Goal: Communication & Community: Connect with others

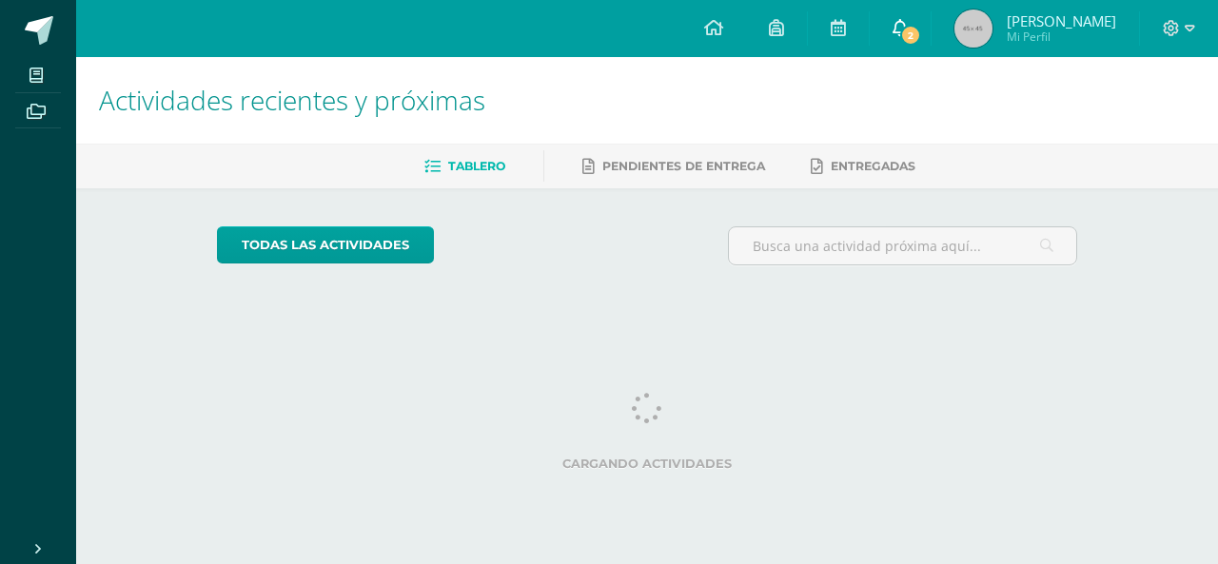
click at [900, 22] on link "2" at bounding box center [900, 28] width 61 height 57
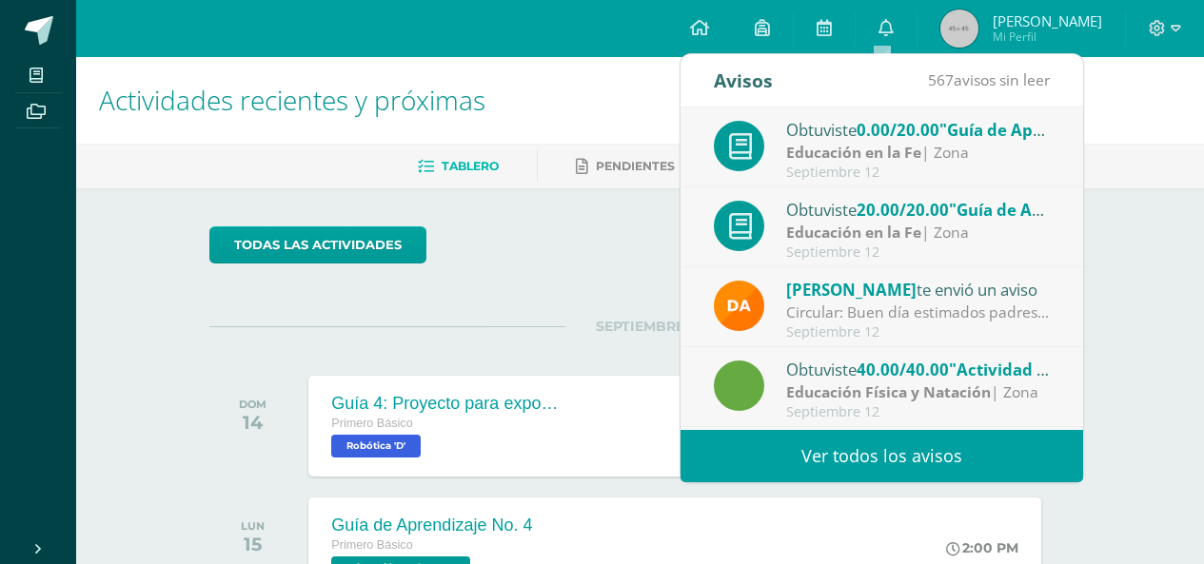
click at [782, 148] on div "Obtuviste 0.00/20.00 "Guía de Aprendizaje No. 3" en Educación en la Fe Educació…" at bounding box center [882, 148] width 336 height 63
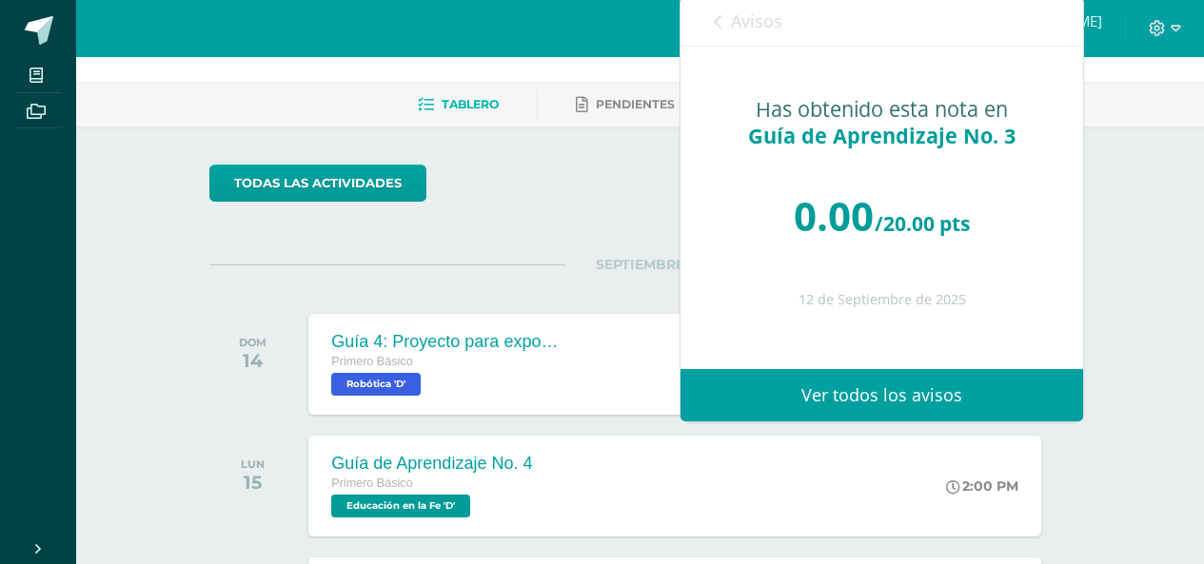
scroll to position [95, 0]
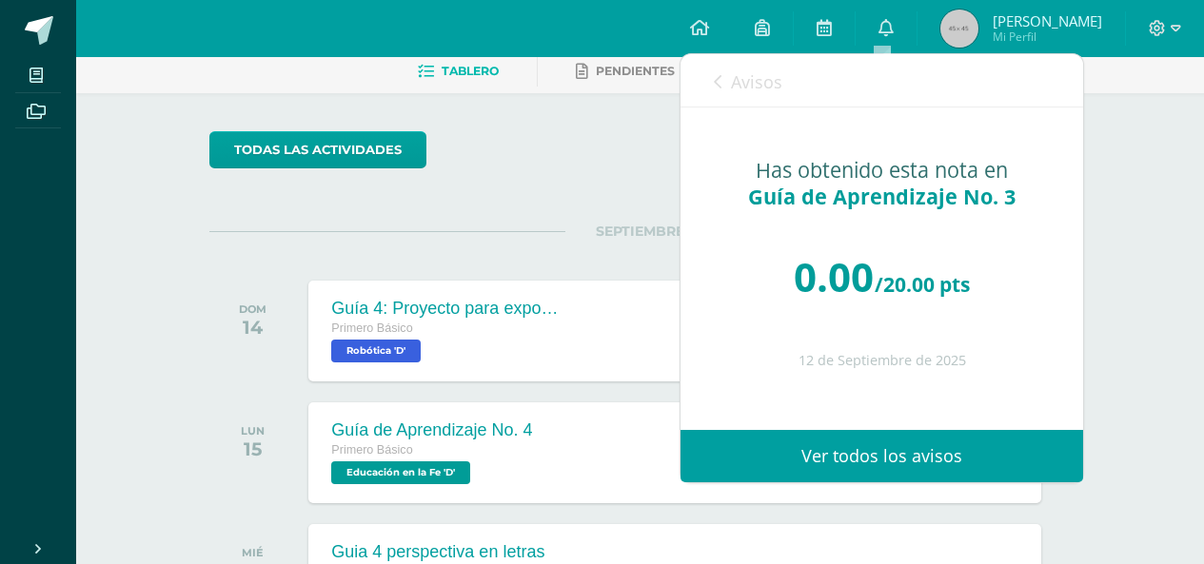
click at [720, 92] on link "Avisos" at bounding box center [748, 81] width 69 height 54
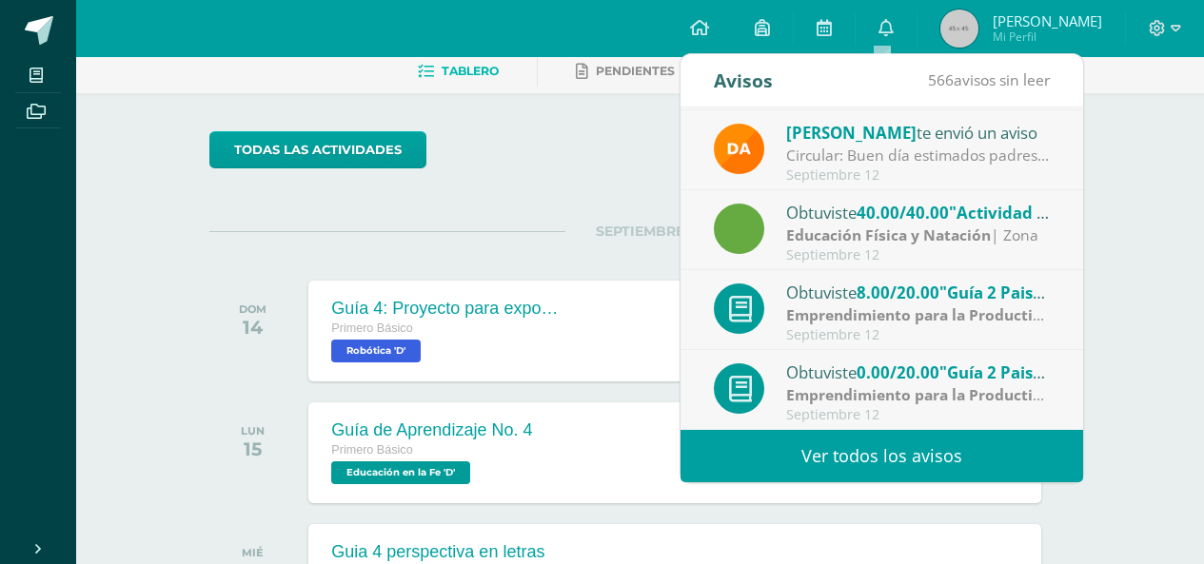
scroll to position [190, 0]
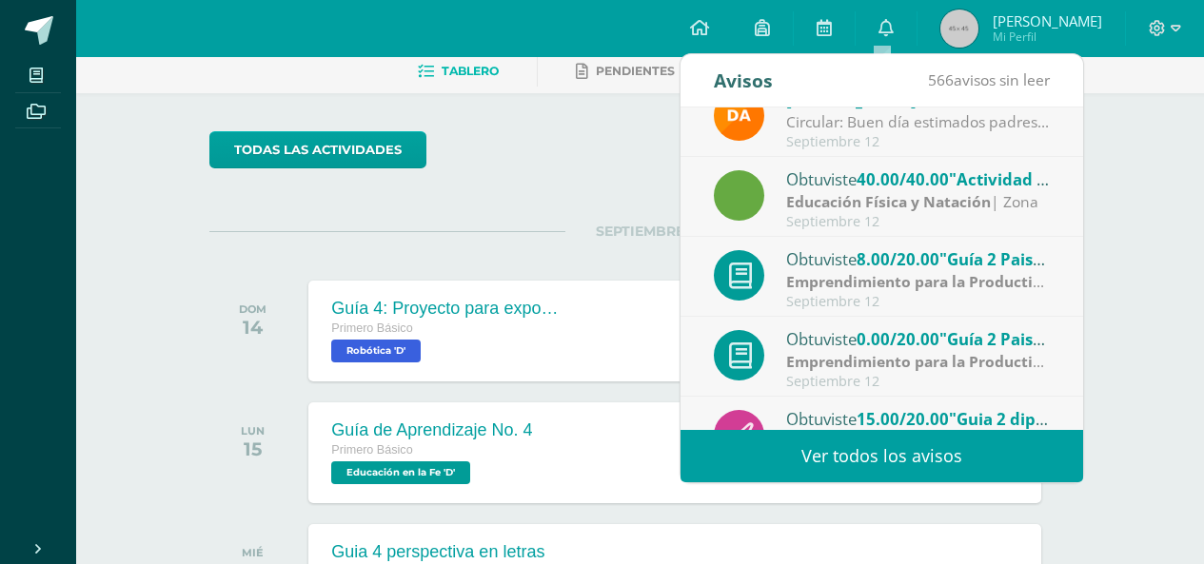
click at [853, 275] on strong "Emprendimiento para la Productividad" at bounding box center [929, 281] width 287 height 21
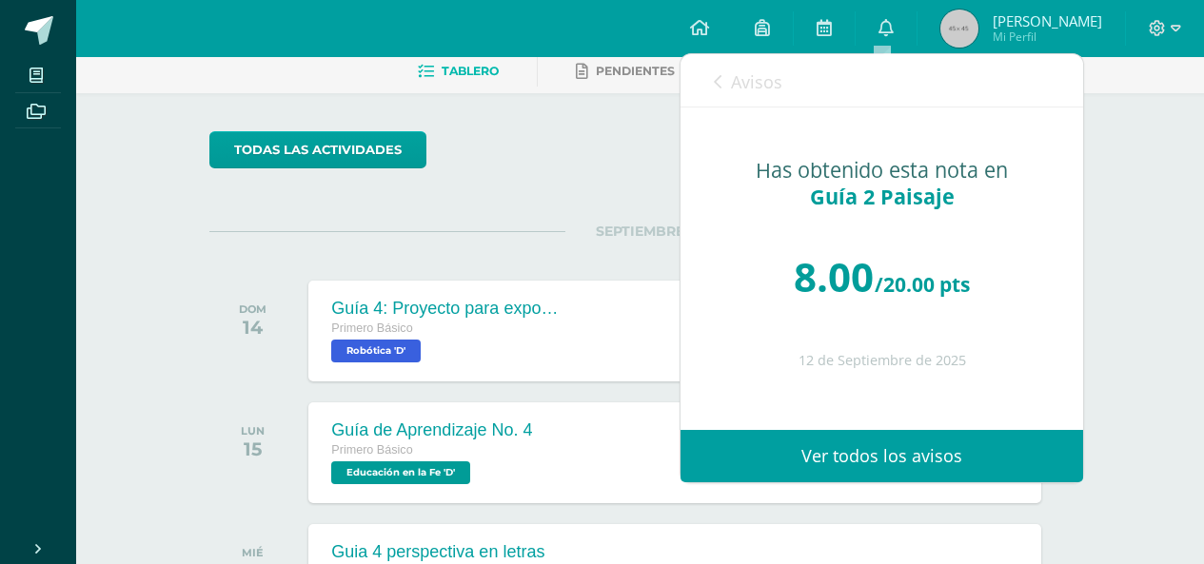
click at [728, 90] on link "Avisos" at bounding box center [748, 81] width 69 height 54
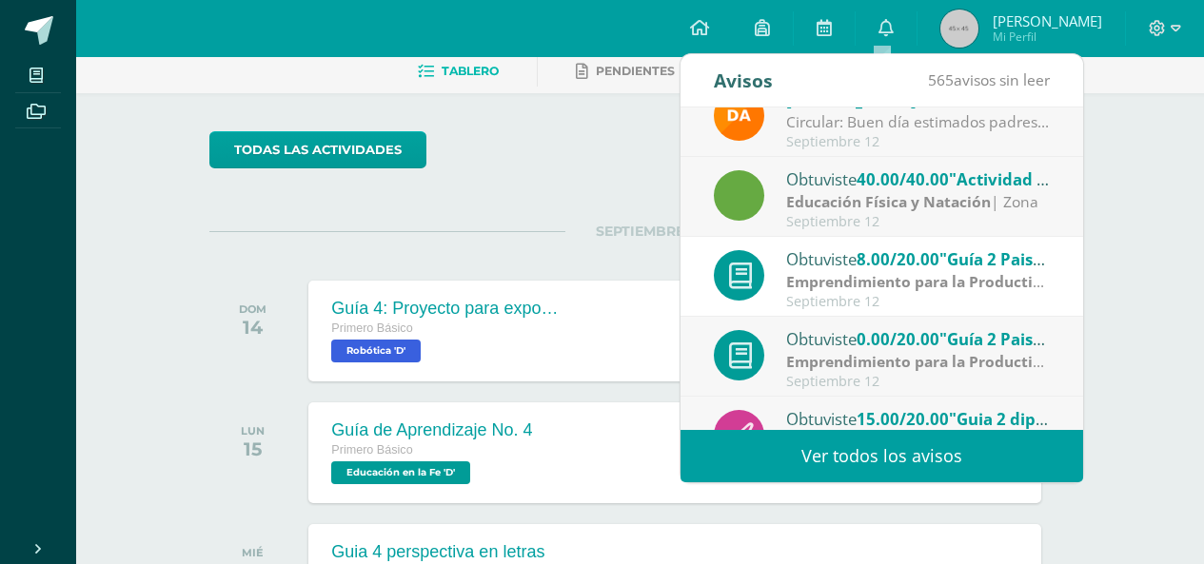
click at [835, 352] on strong "Emprendimiento para la Productividad" at bounding box center [929, 361] width 287 height 21
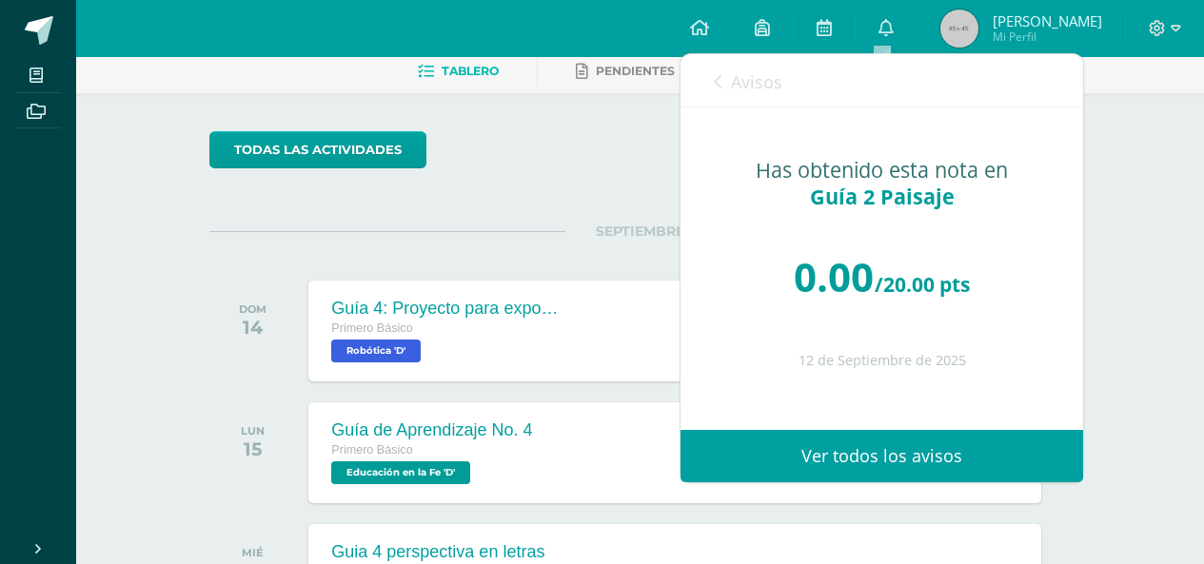
click at [722, 87] on link "Avisos" at bounding box center [748, 81] width 69 height 54
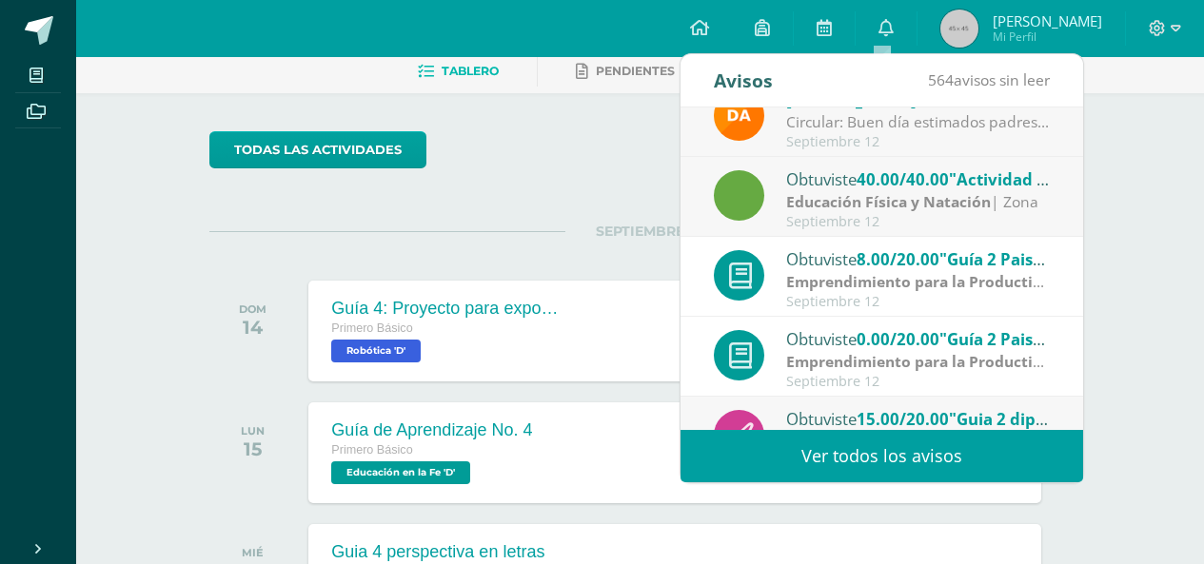
click at [880, 345] on span "0.00/20.00" at bounding box center [897, 339] width 83 height 22
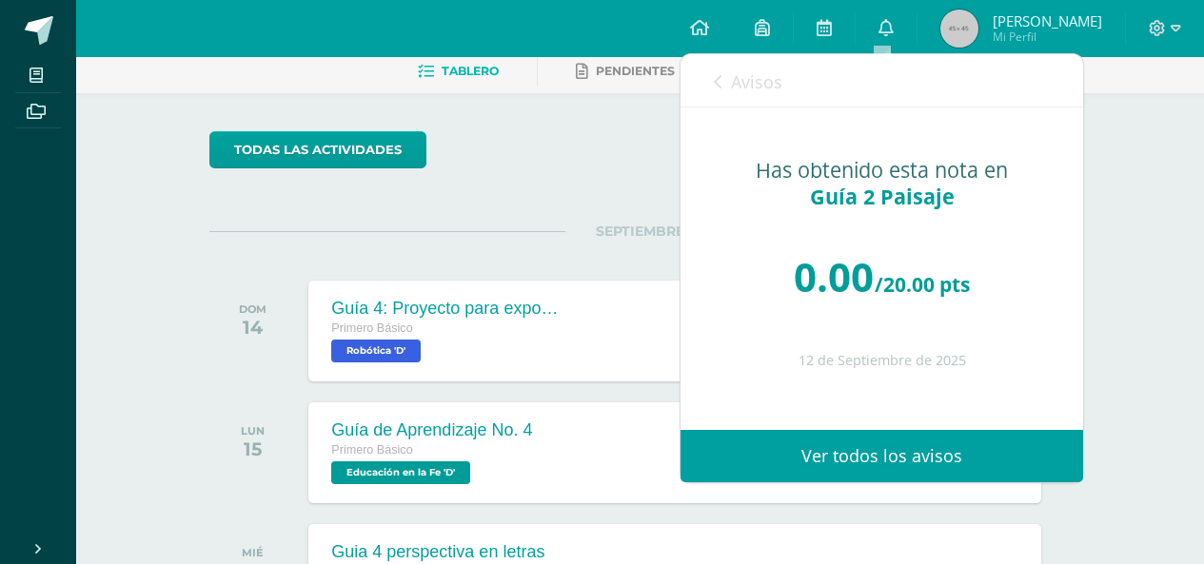
click at [726, 66] on link "Avisos" at bounding box center [748, 81] width 69 height 54
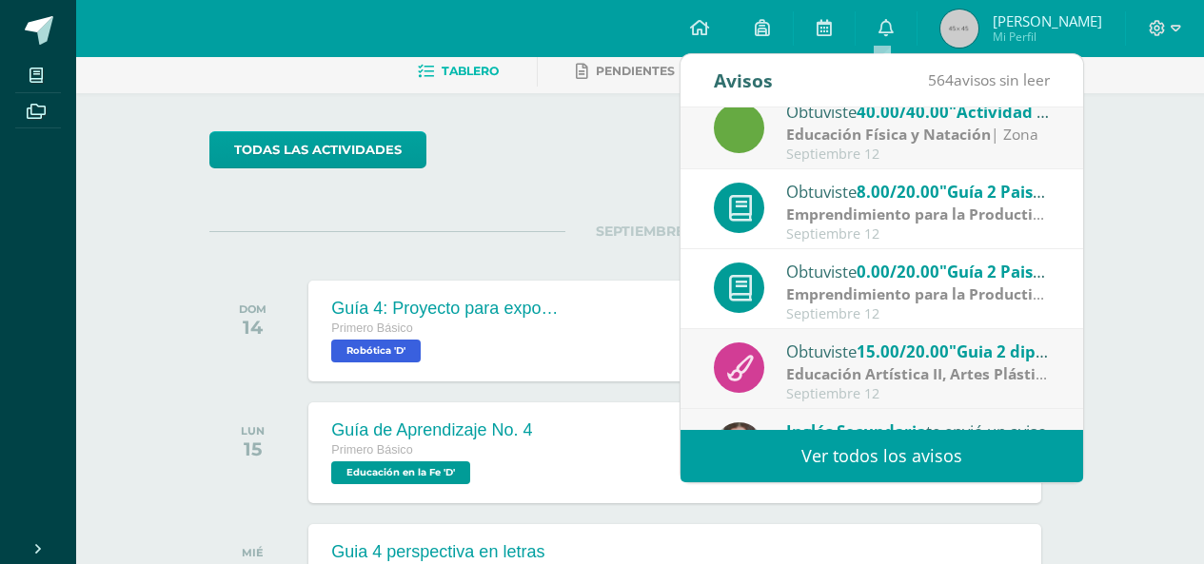
scroll to position [285, 0]
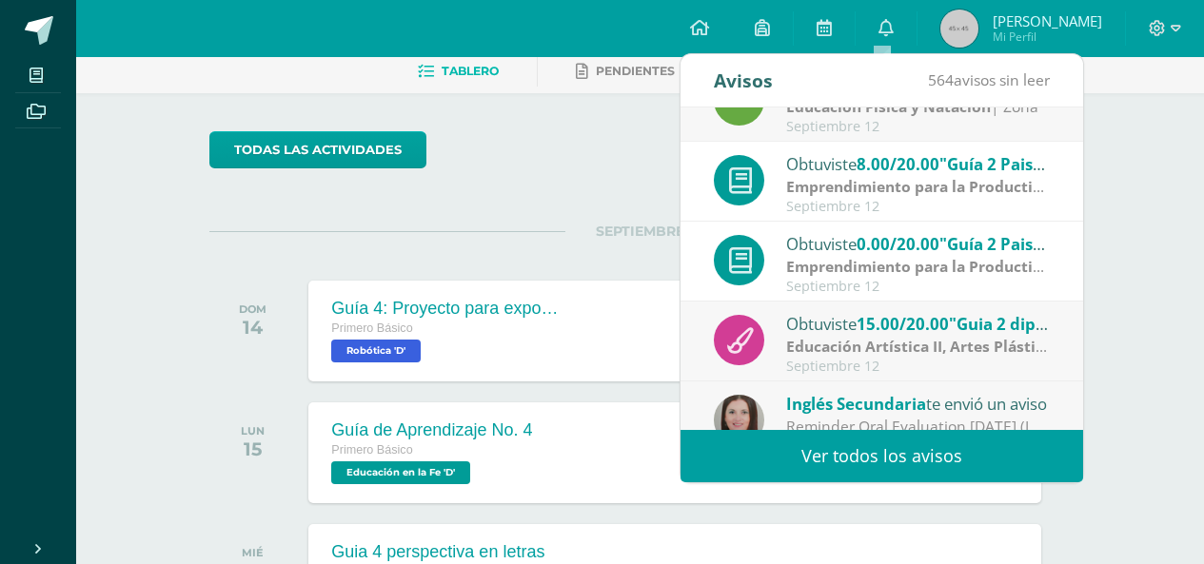
click at [866, 191] on strong "Emprendimiento para la Productividad" at bounding box center [929, 186] width 287 height 21
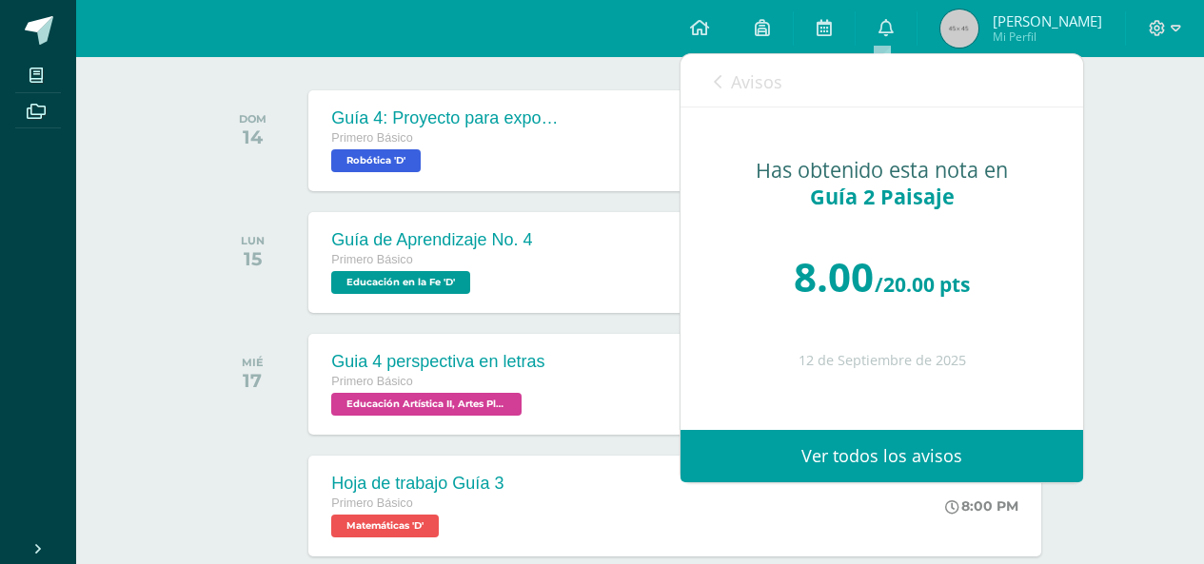
click at [718, 87] on icon at bounding box center [718, 81] width 8 height 15
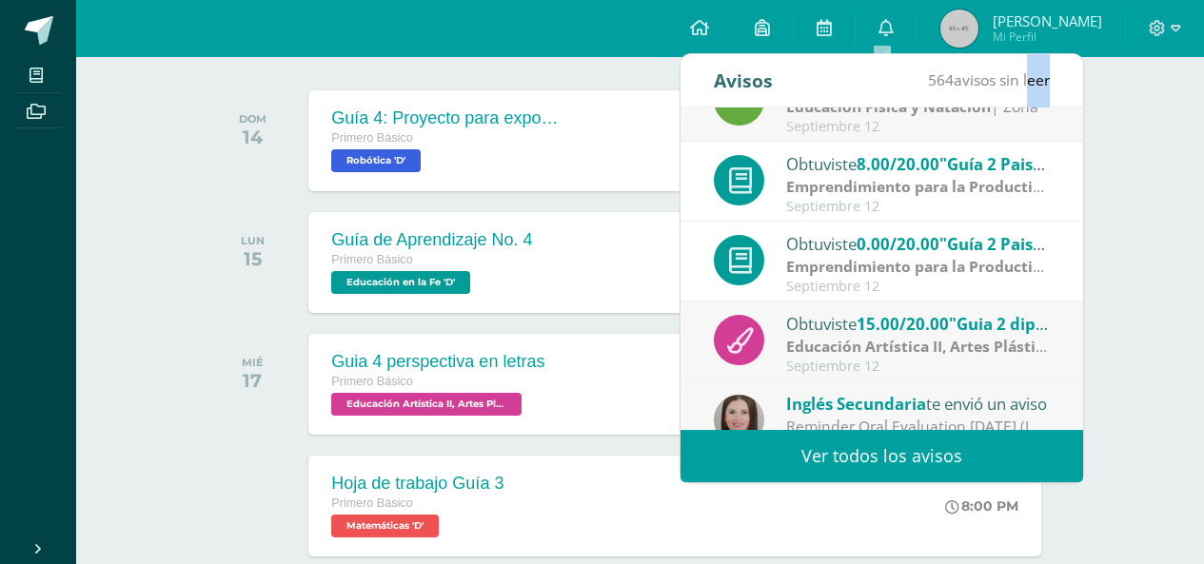
click at [953, 24] on img at bounding box center [959, 29] width 38 height 38
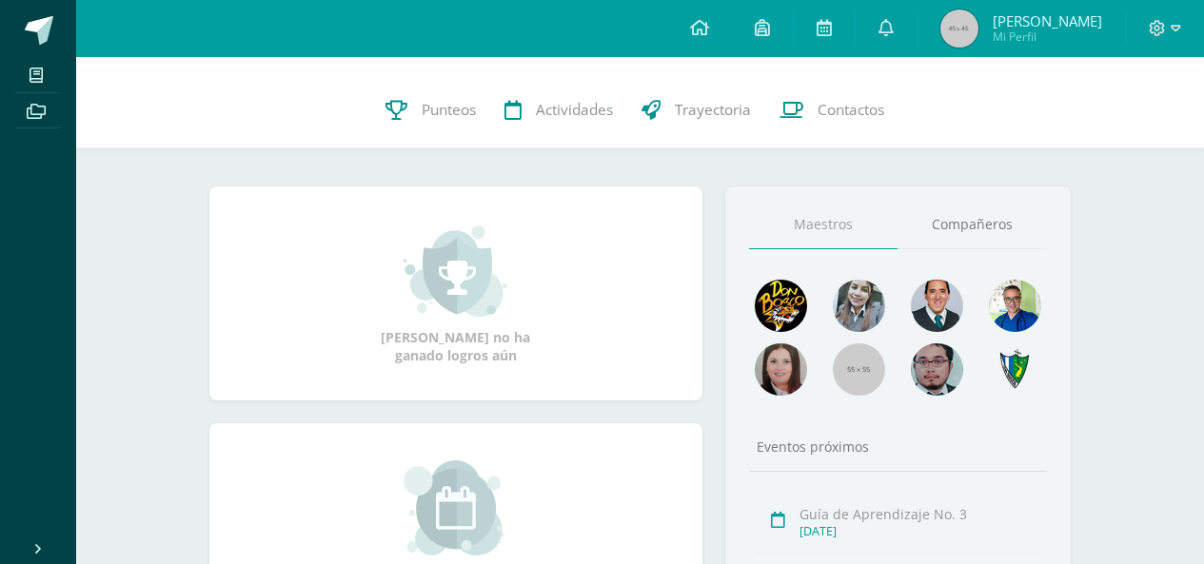
scroll to position [82, 0]
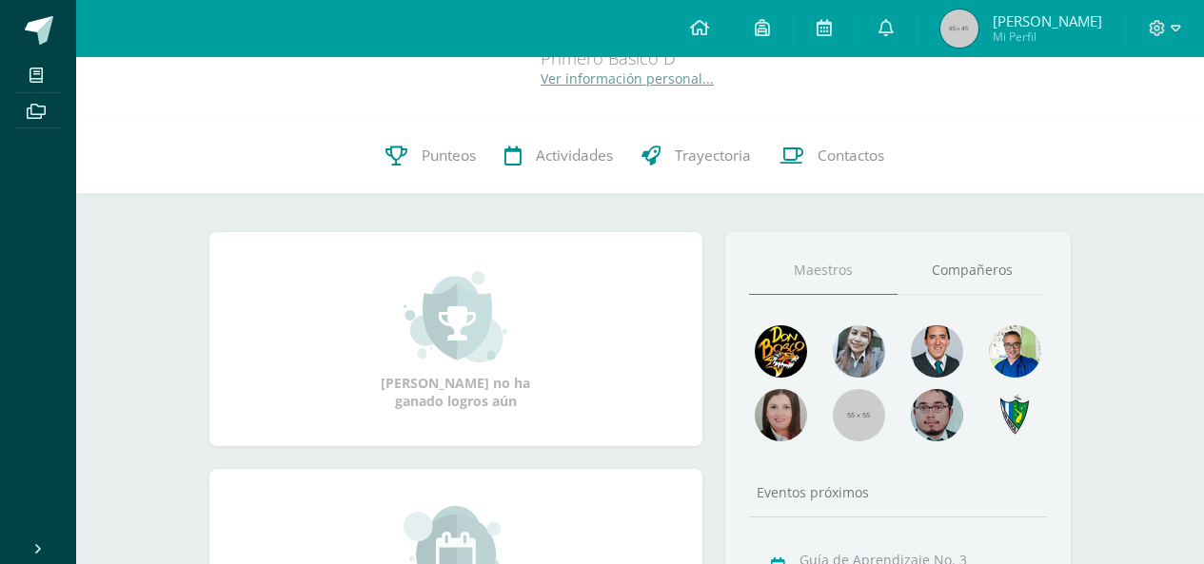
click at [934, 264] on link "Compañeros" at bounding box center [971, 270] width 149 height 49
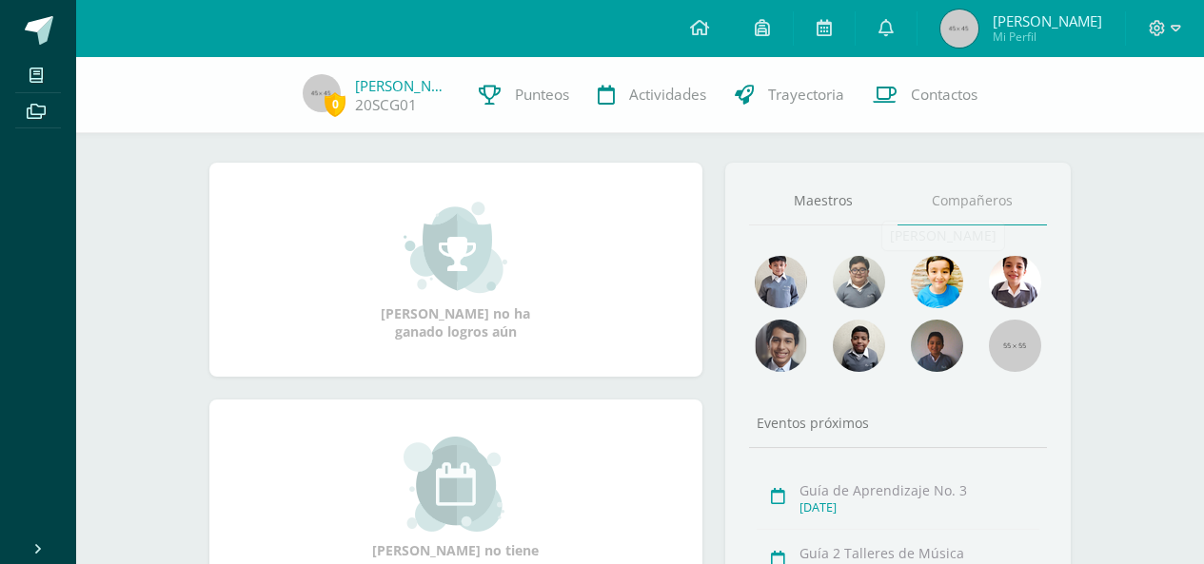
scroll to position [177, 0]
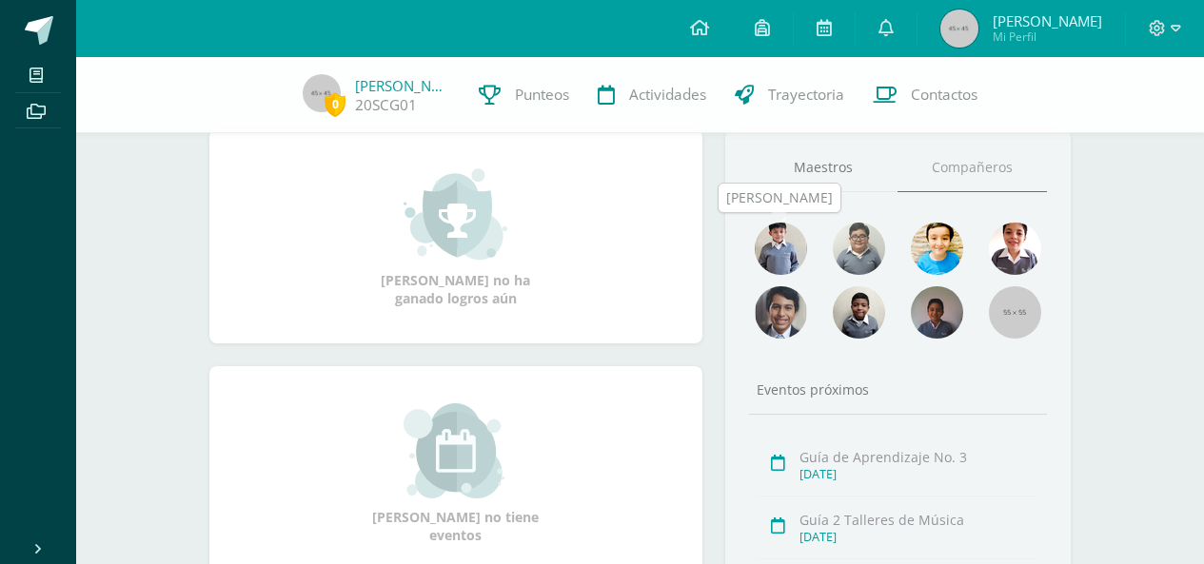
click at [791, 239] on img at bounding box center [781, 249] width 52 height 52
click at [797, 243] on img at bounding box center [781, 249] width 52 height 52
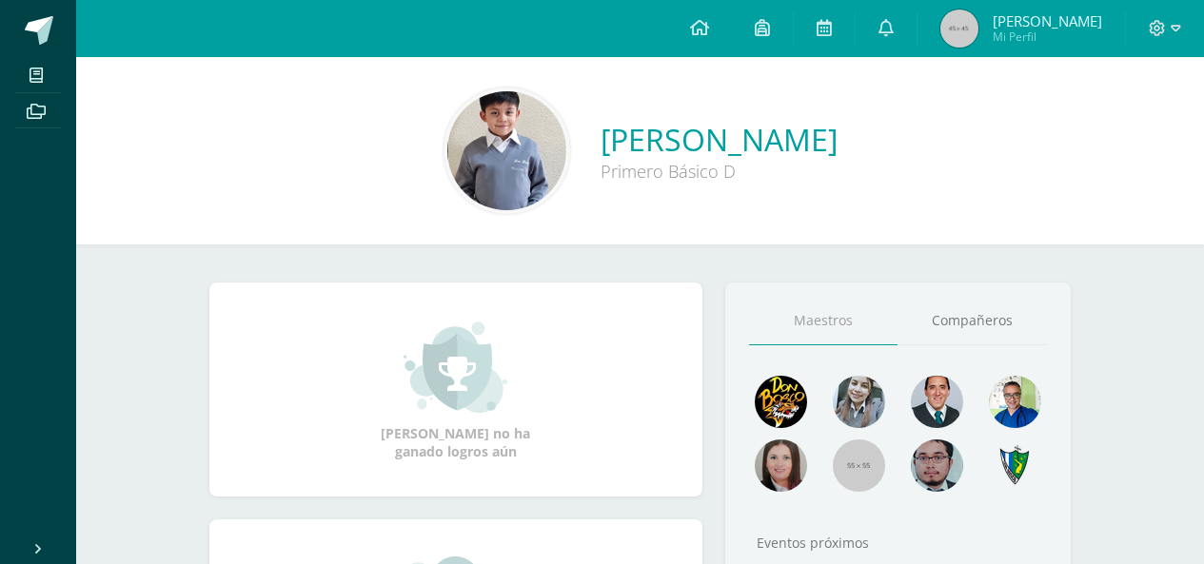
drag, startPoint x: 0, startPoint y: 0, endPoint x: 750, endPoint y: 251, distance: 790.8
click at [447, 144] on img at bounding box center [506, 150] width 119 height 119
click at [984, 324] on link "Compañeros" at bounding box center [971, 321] width 149 height 49
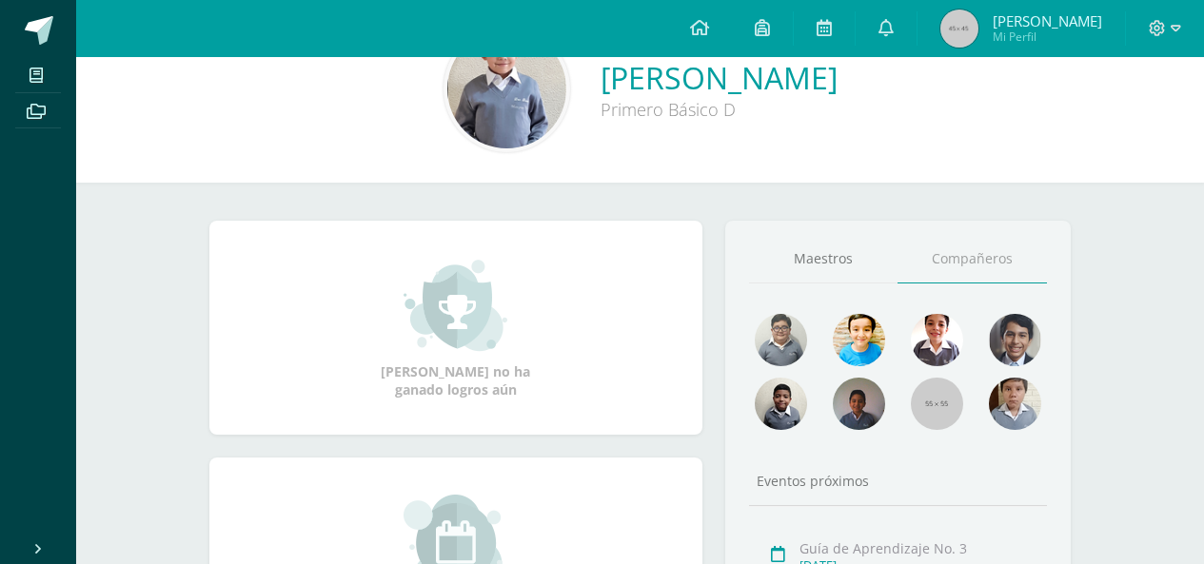
scroll to position [95, 0]
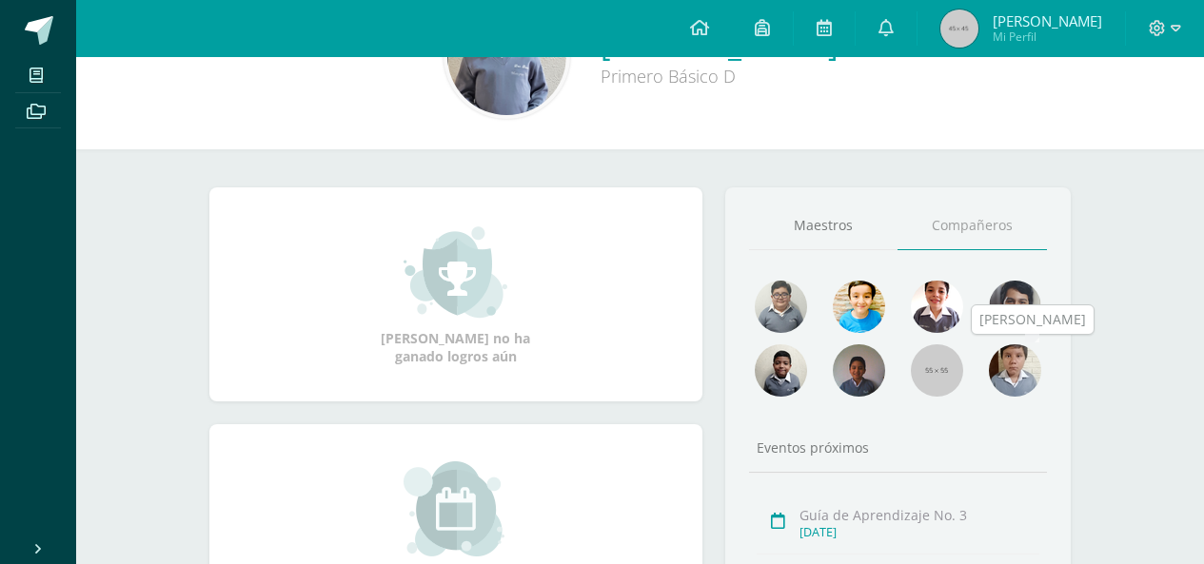
click at [995, 371] on img at bounding box center [1015, 370] width 52 height 52
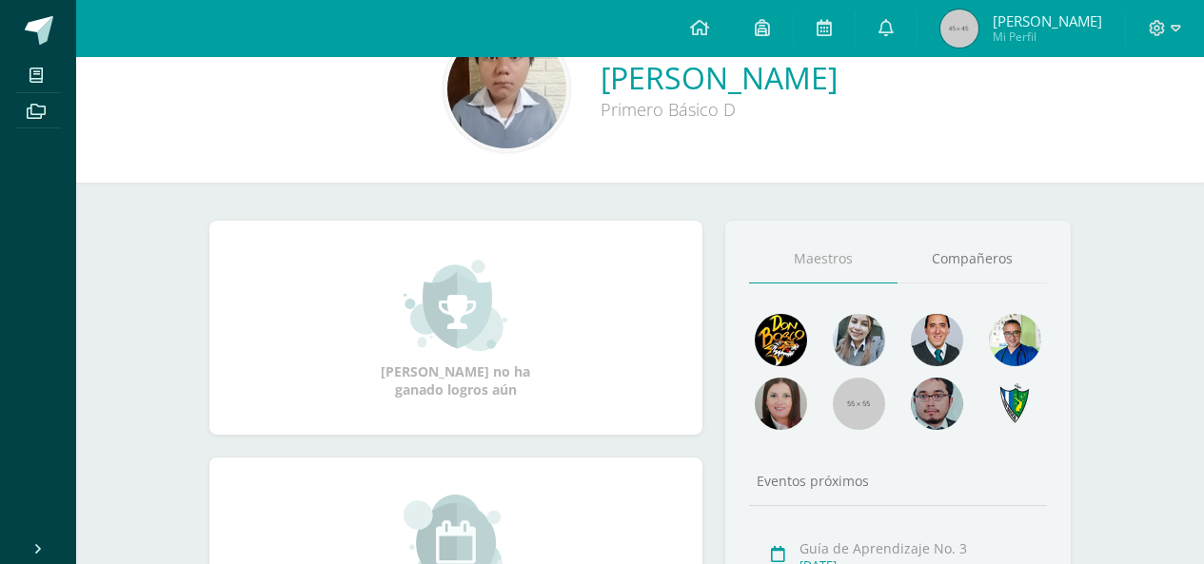
scroll to position [95, 0]
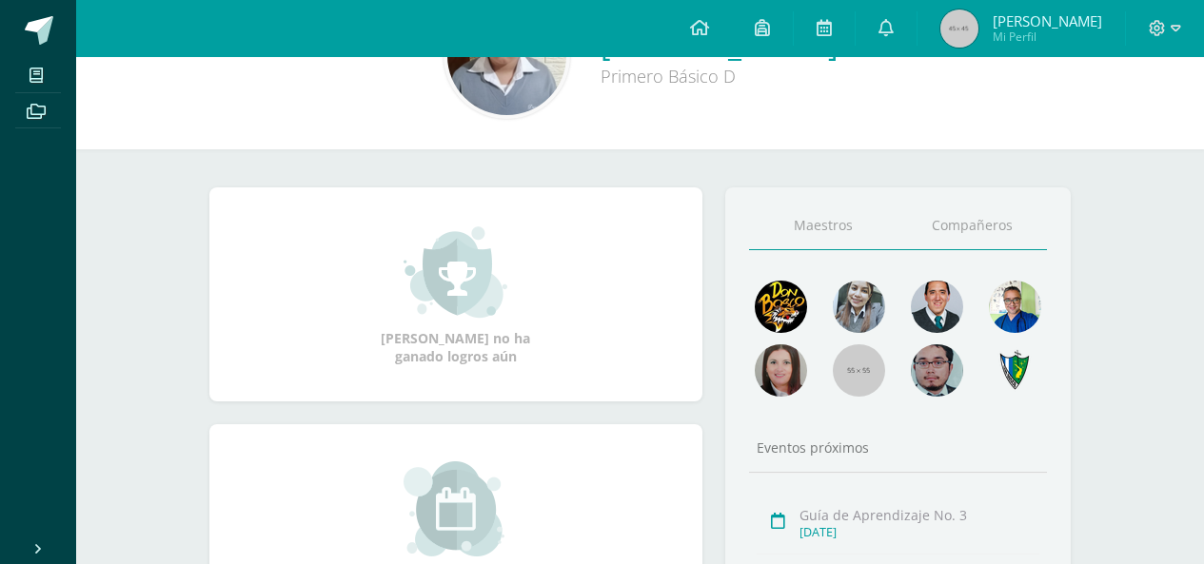
click at [973, 242] on link "Compañeros" at bounding box center [971, 226] width 149 height 49
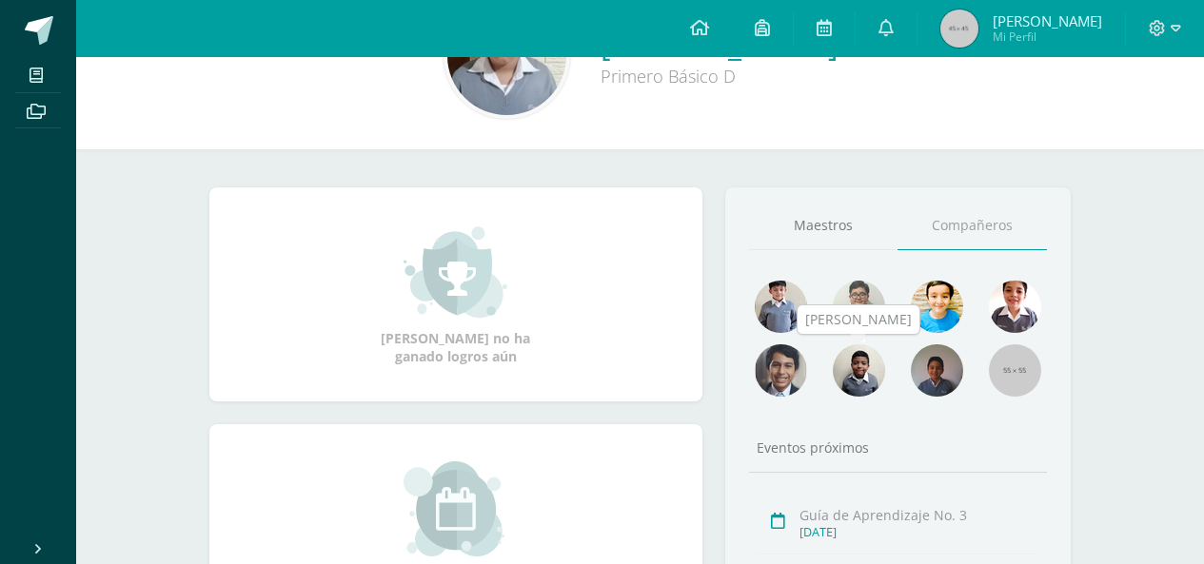
click at [861, 366] on img at bounding box center [859, 370] width 52 height 52
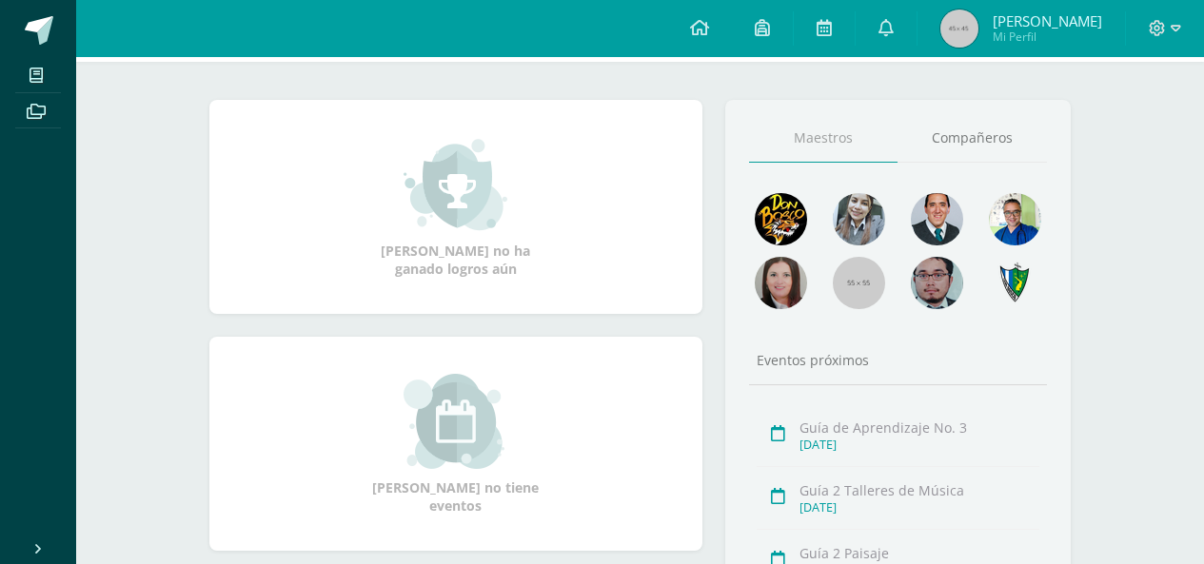
scroll to position [190, 0]
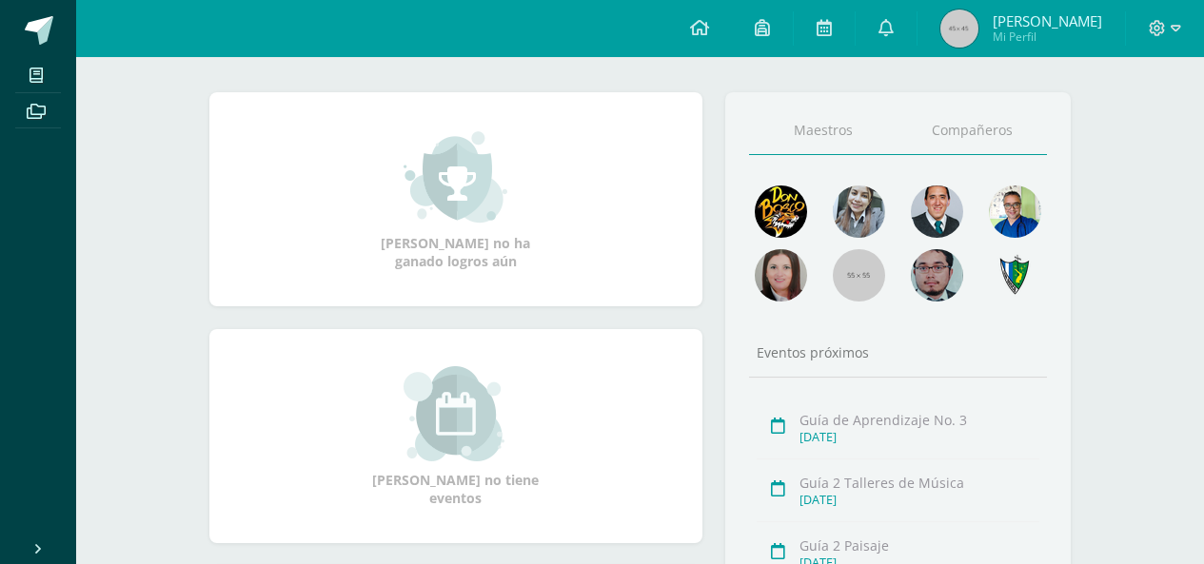
click at [952, 136] on link "Compañeros" at bounding box center [971, 131] width 149 height 49
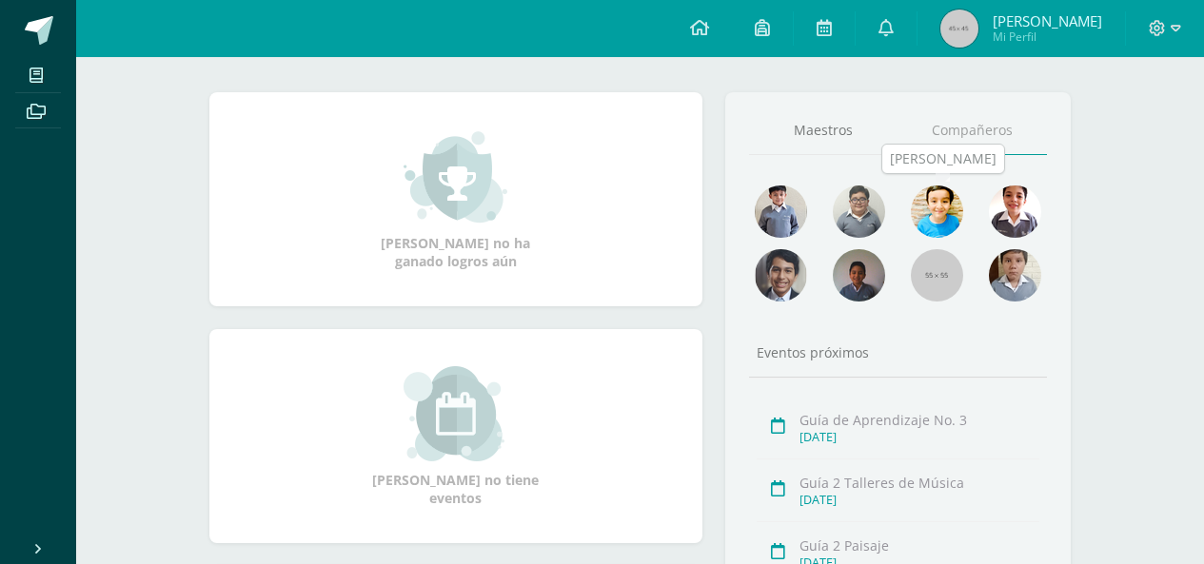
click at [934, 201] on img at bounding box center [937, 212] width 52 height 52
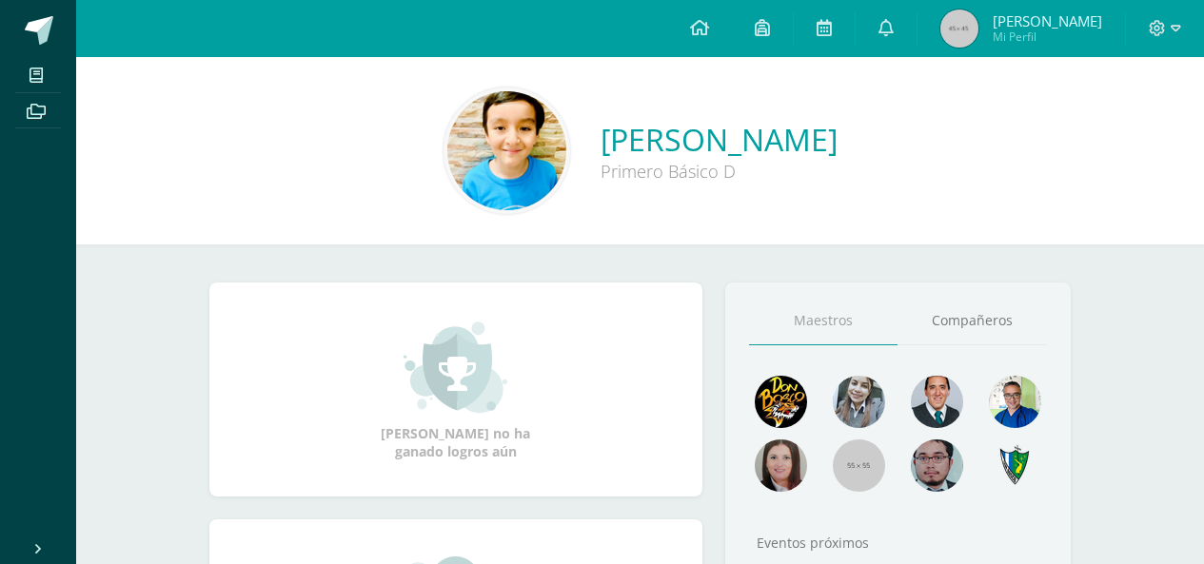
scroll to position [95, 0]
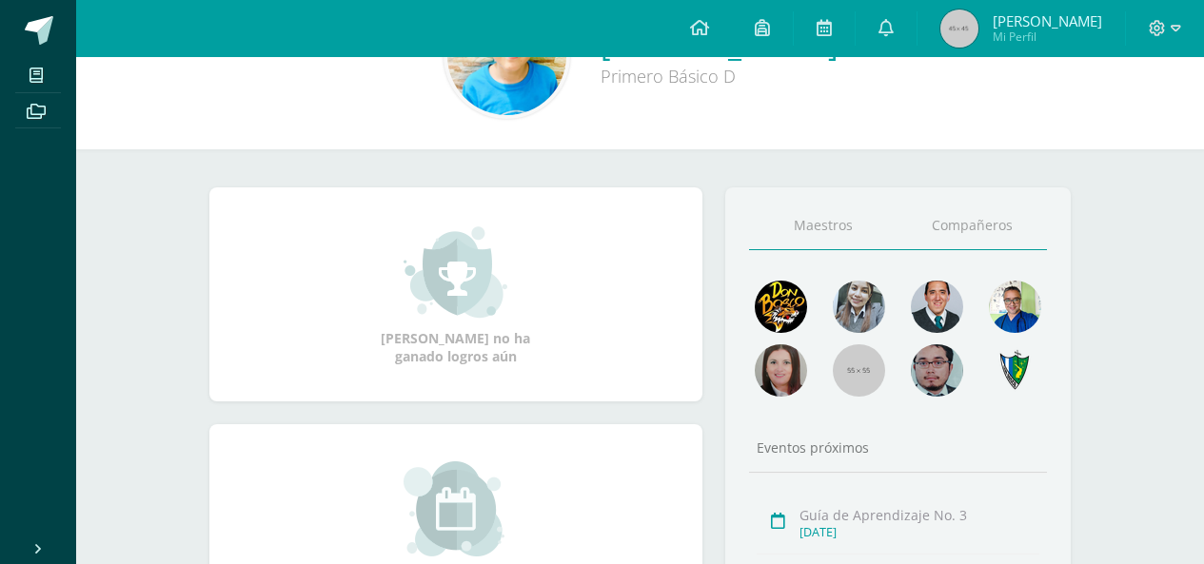
click at [971, 212] on link "Compañeros" at bounding box center [971, 226] width 149 height 49
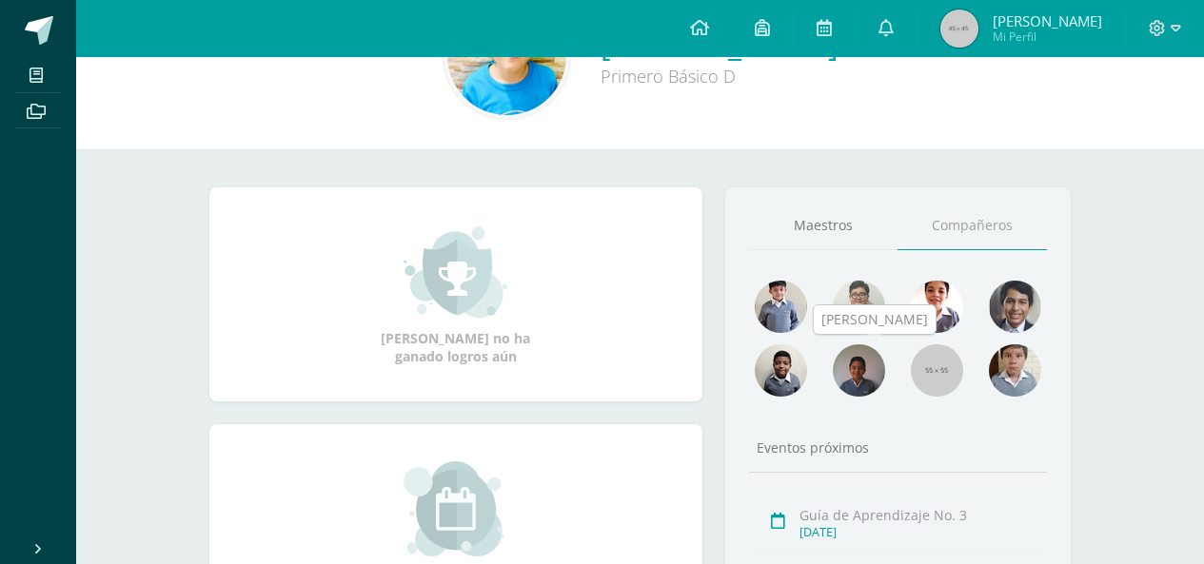
click at [863, 396] on img at bounding box center [859, 370] width 52 height 52
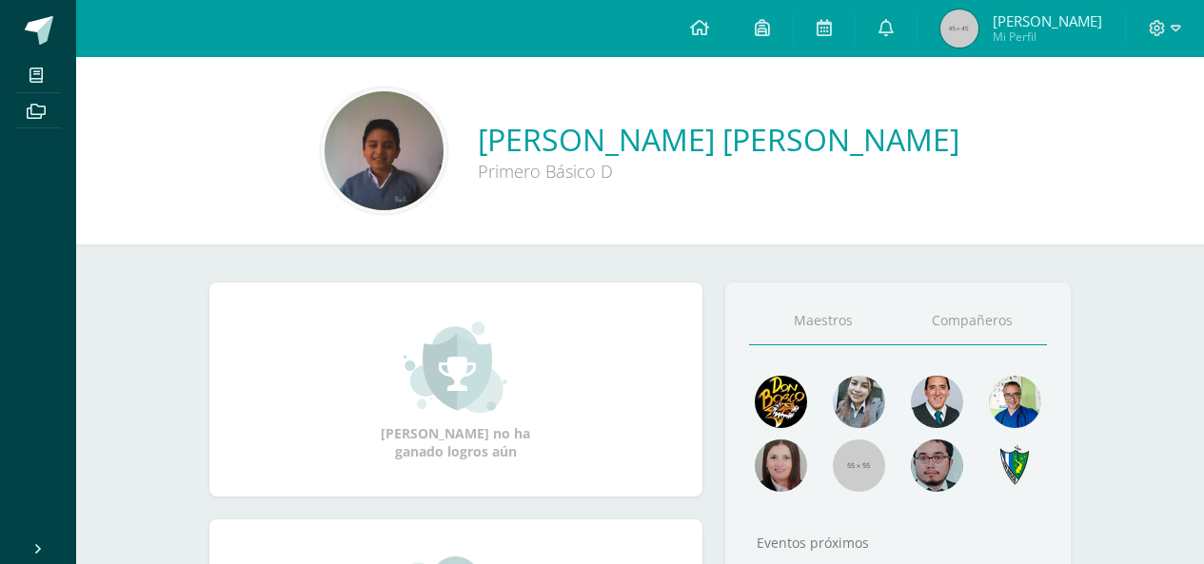
click at [937, 333] on link "Compañeros" at bounding box center [971, 321] width 149 height 49
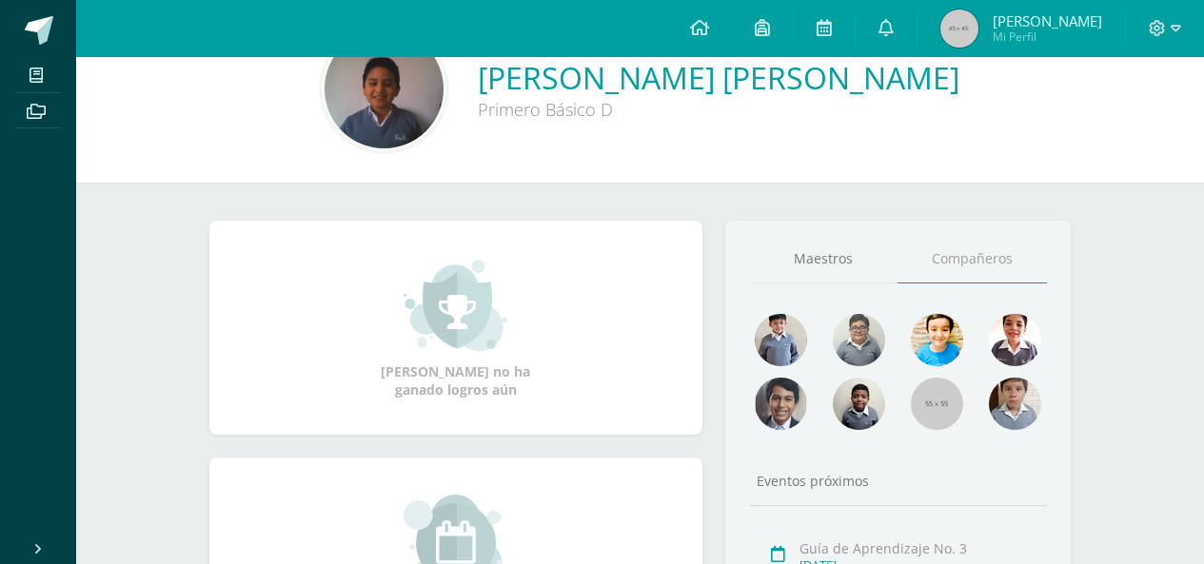
scroll to position [95, 0]
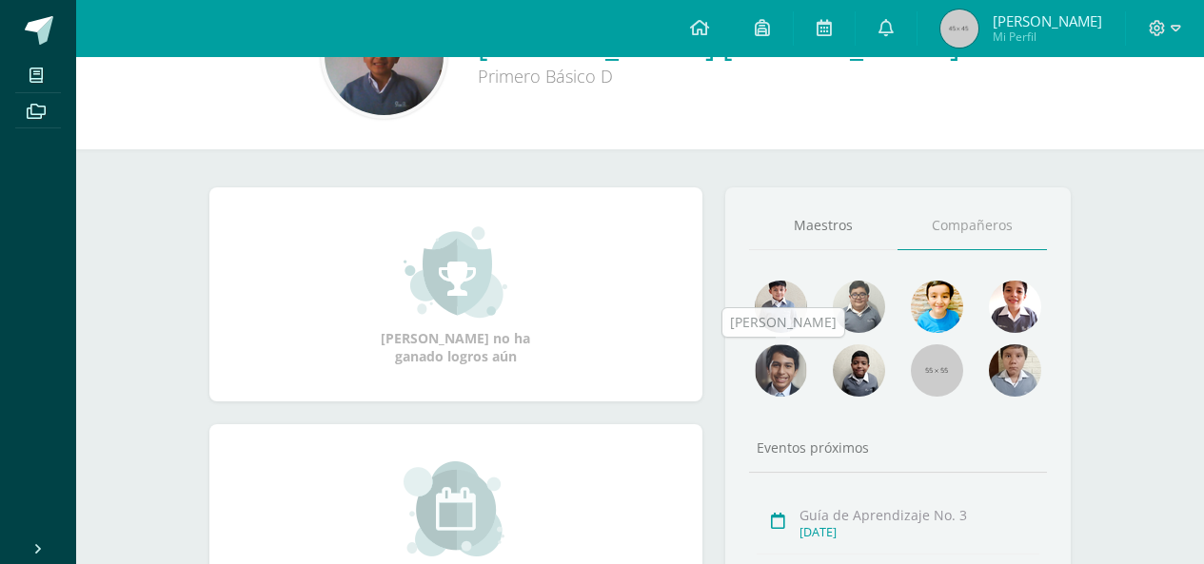
click at [792, 376] on img at bounding box center [781, 370] width 52 height 52
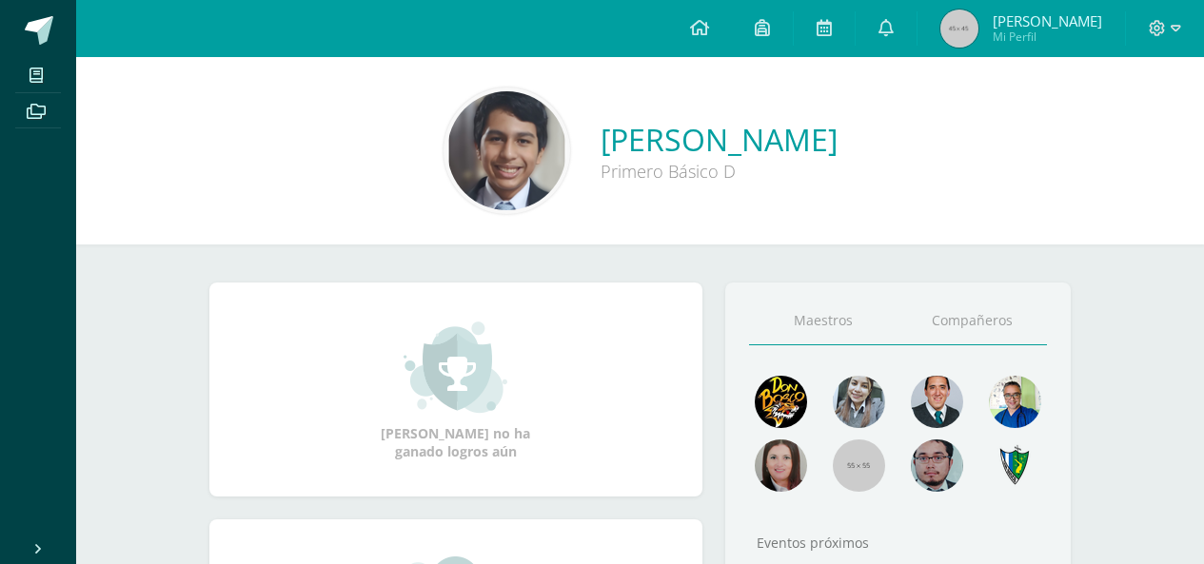
click at [916, 323] on link "Compañeros" at bounding box center [971, 321] width 149 height 49
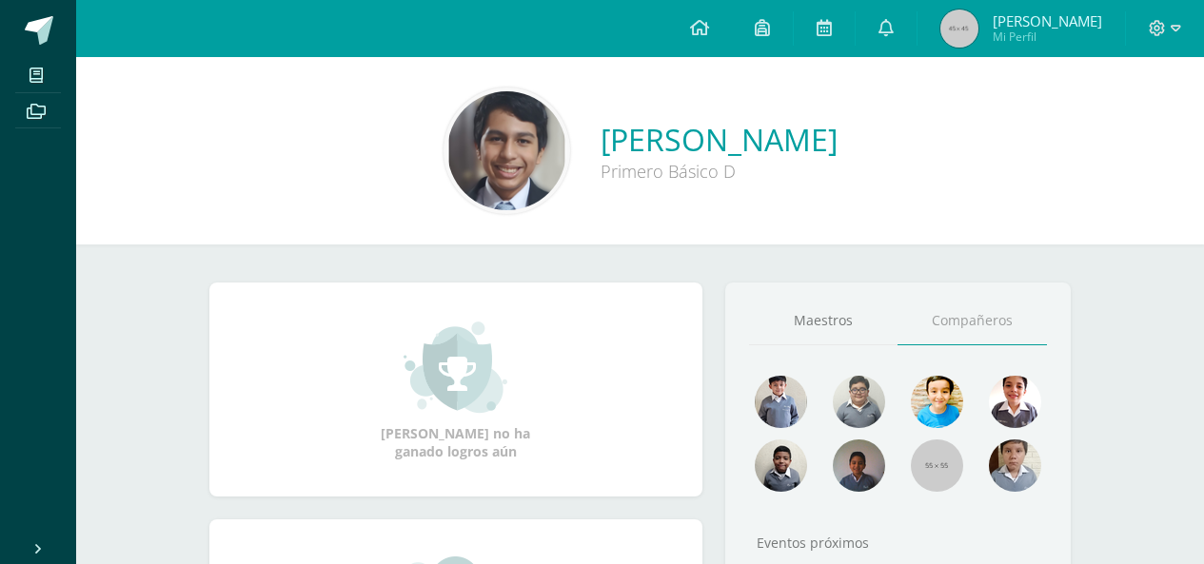
scroll to position [95, 0]
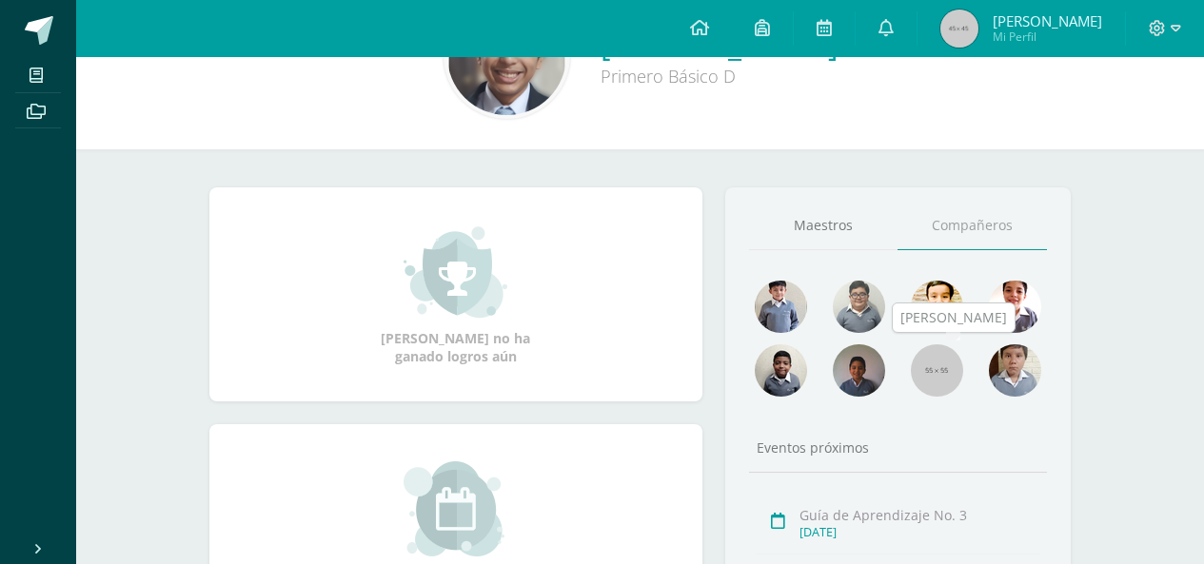
click at [930, 371] on img at bounding box center [937, 370] width 52 height 52
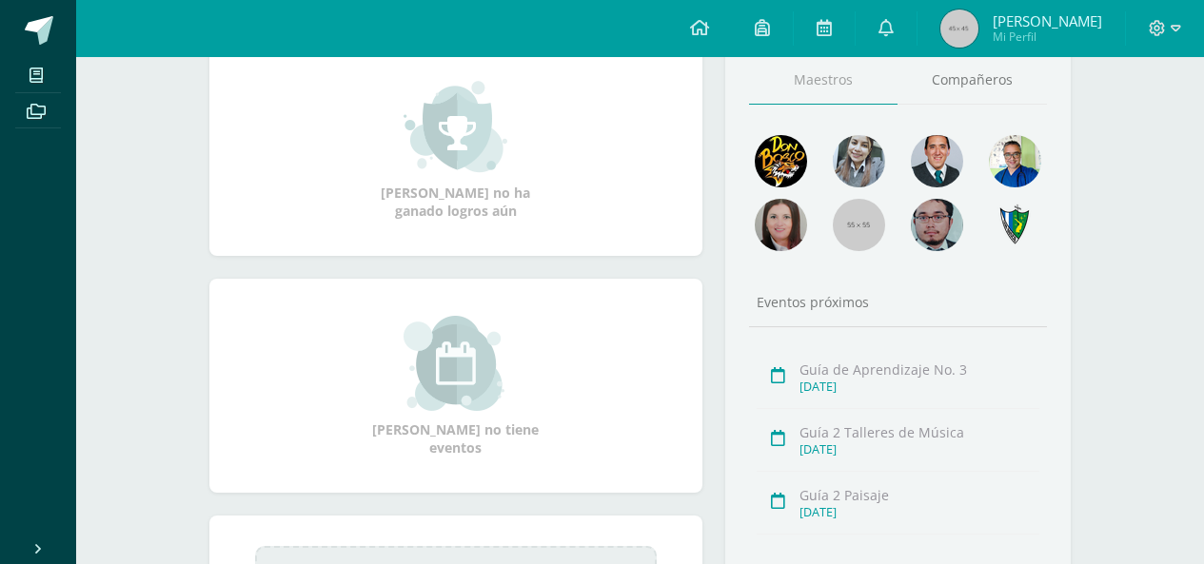
scroll to position [190, 0]
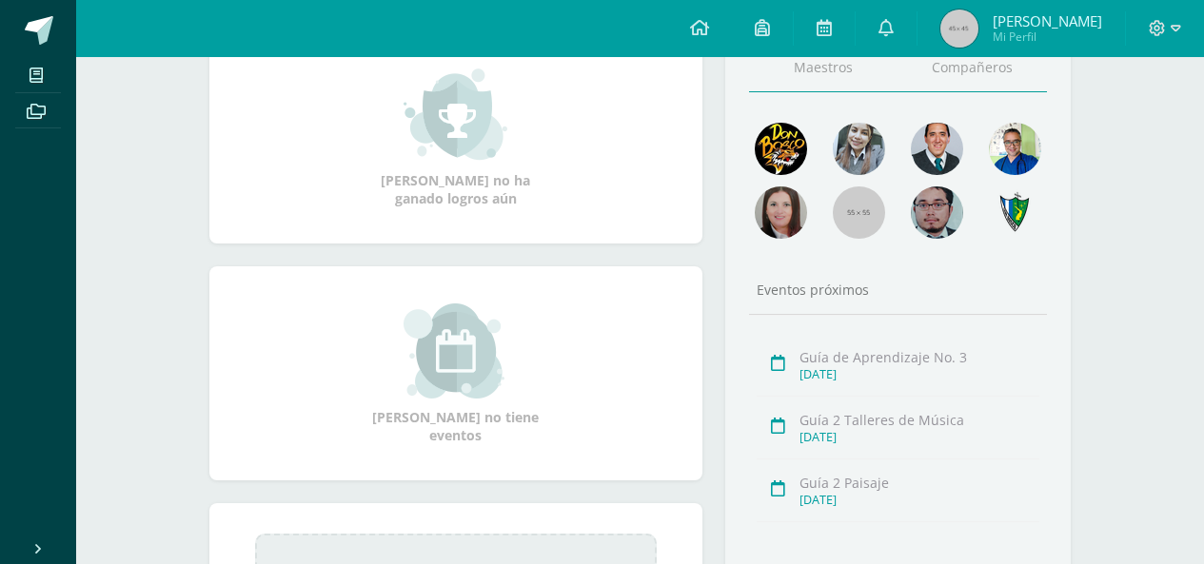
click at [974, 74] on link "Compañeros" at bounding box center [971, 68] width 149 height 49
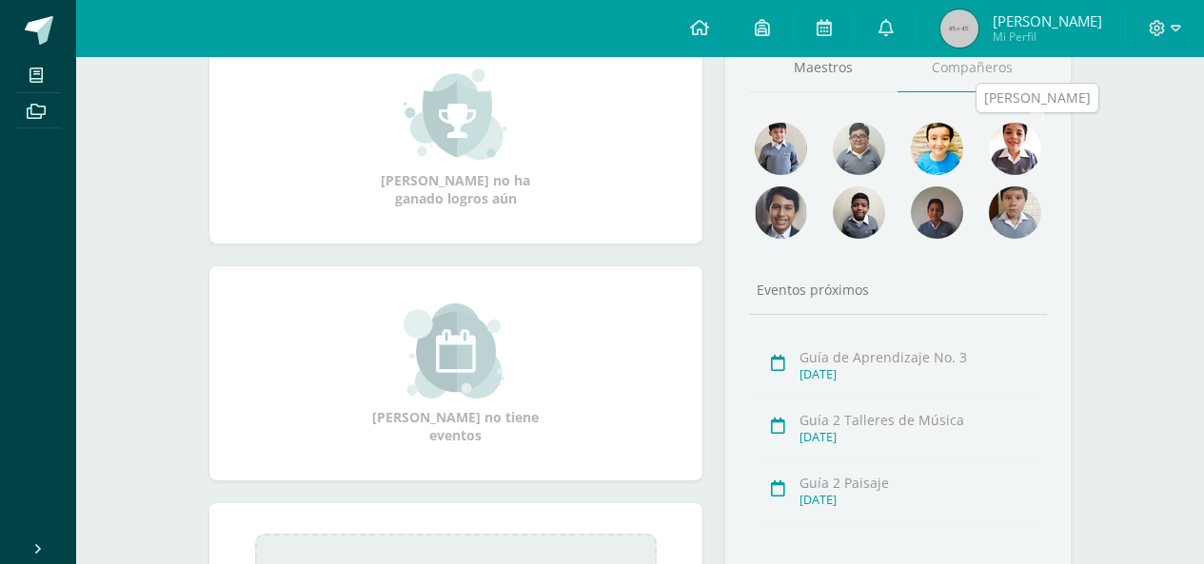
click at [1007, 143] on img at bounding box center [1015, 149] width 52 height 52
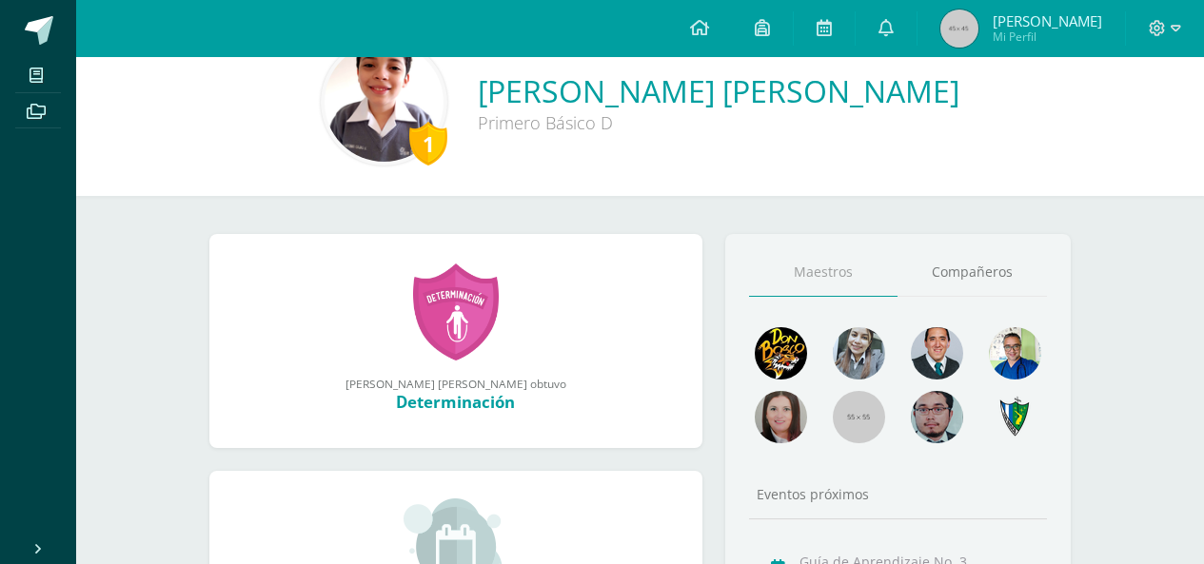
scroll to position [95, 0]
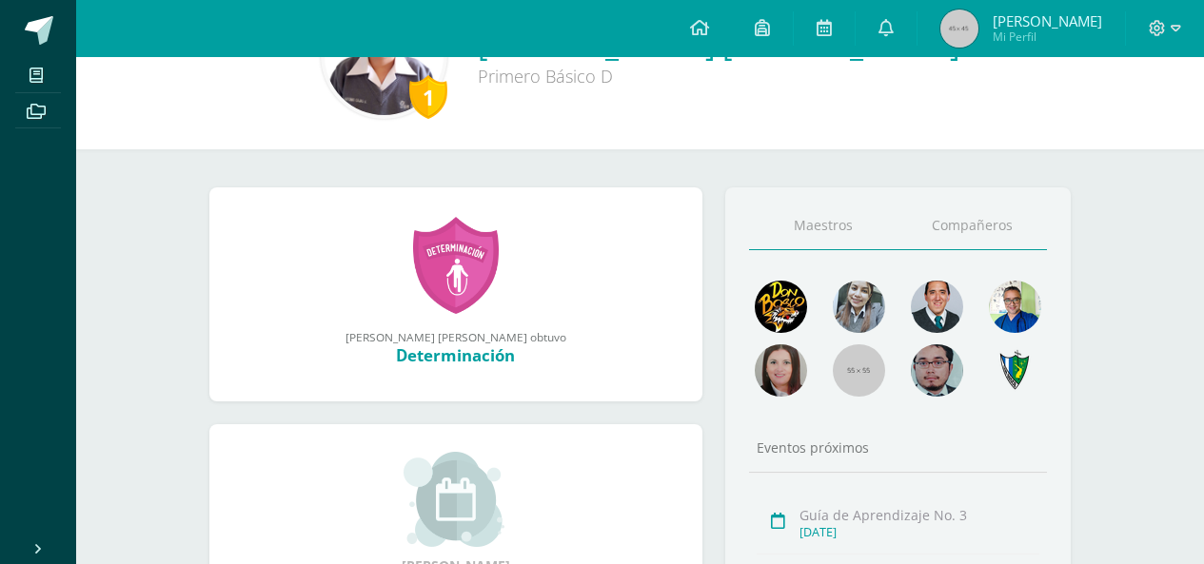
click at [988, 236] on link "Compañeros" at bounding box center [971, 226] width 149 height 49
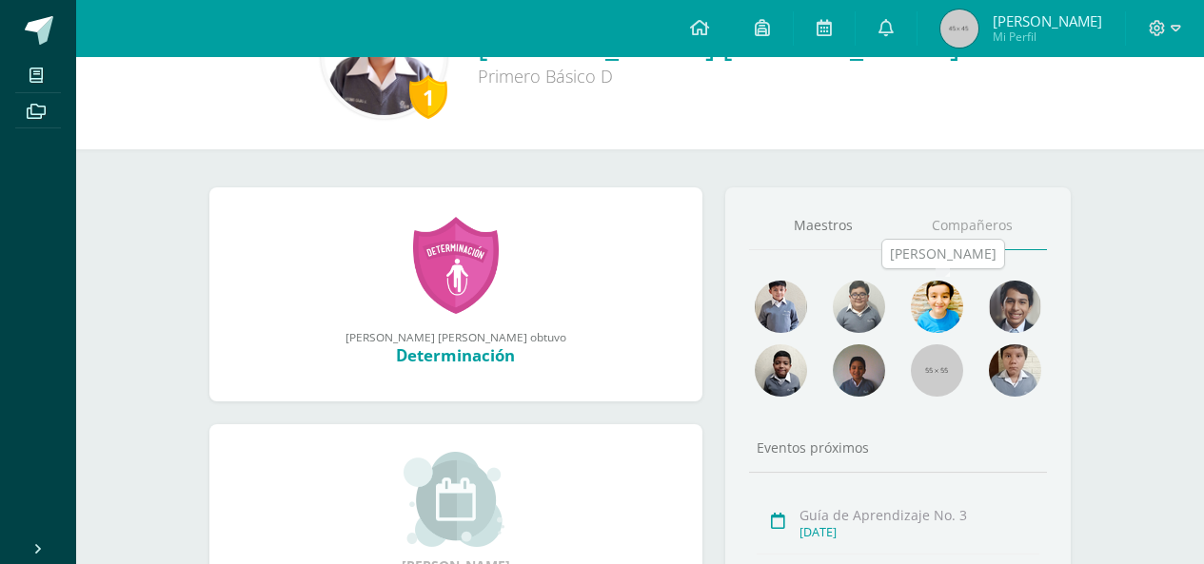
click at [933, 319] on img at bounding box center [937, 307] width 52 height 52
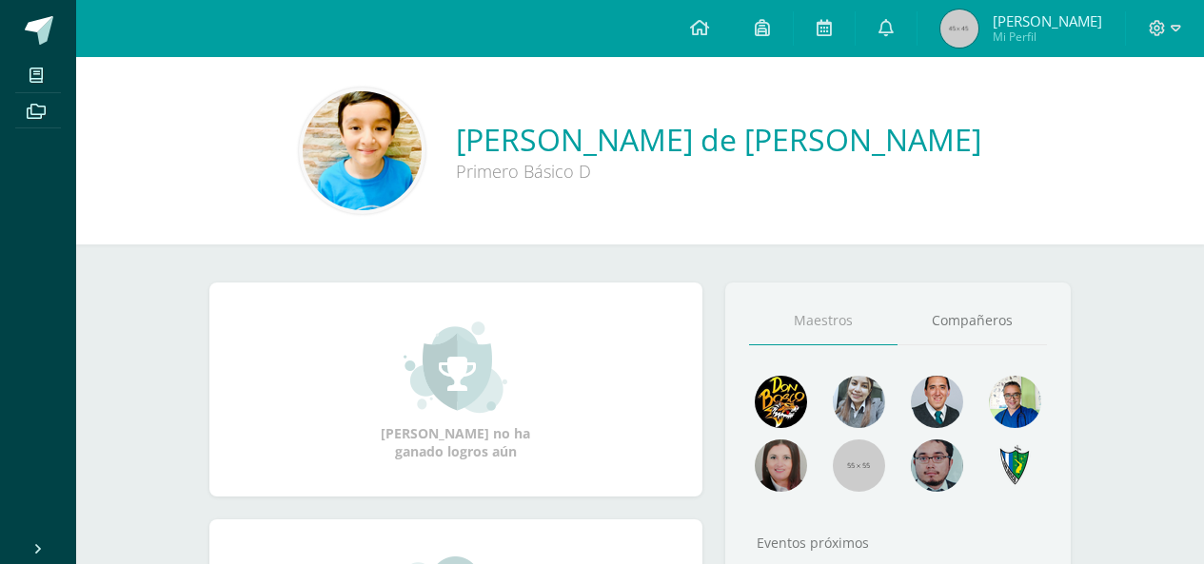
click at [933, 319] on link "Compañeros" at bounding box center [971, 321] width 149 height 49
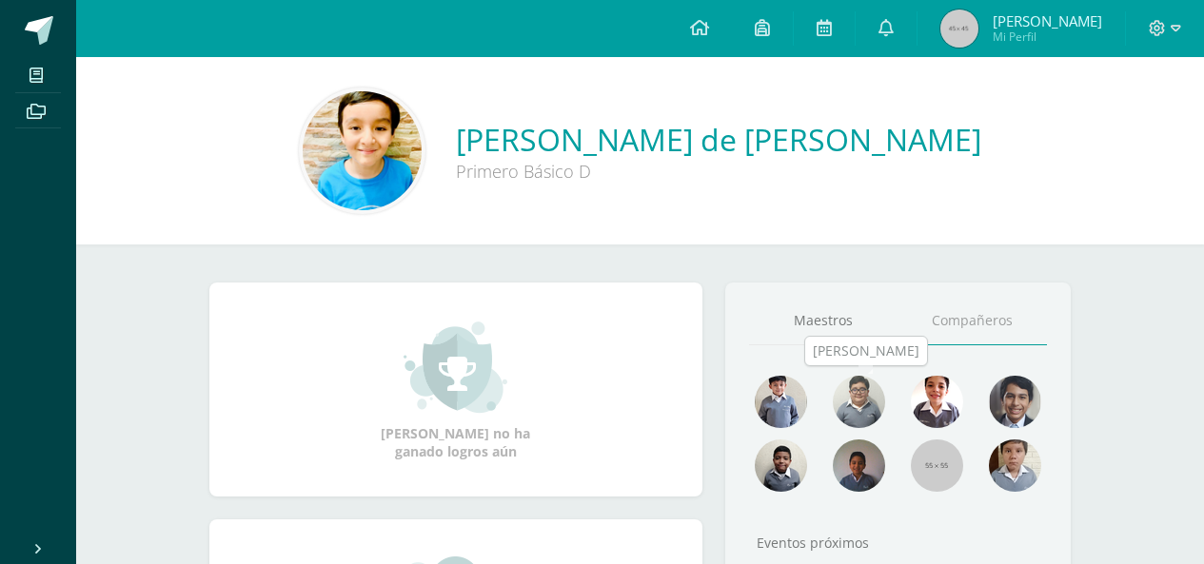
click at [869, 409] on img at bounding box center [859, 402] width 52 height 52
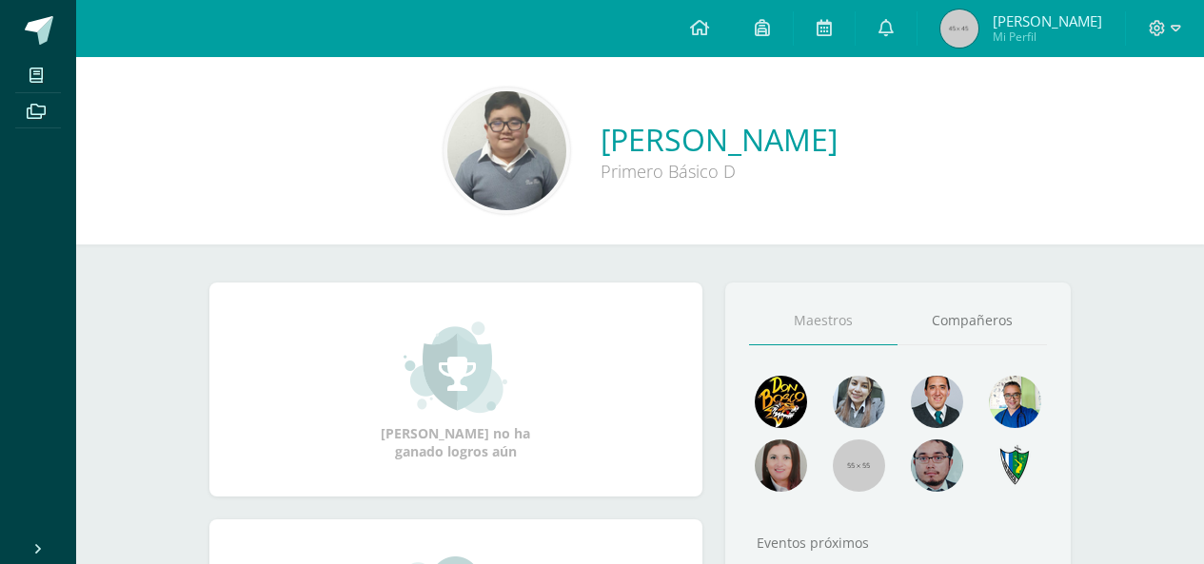
click at [447, 152] on img at bounding box center [506, 150] width 119 height 119
click at [951, 21] on img at bounding box center [959, 29] width 38 height 38
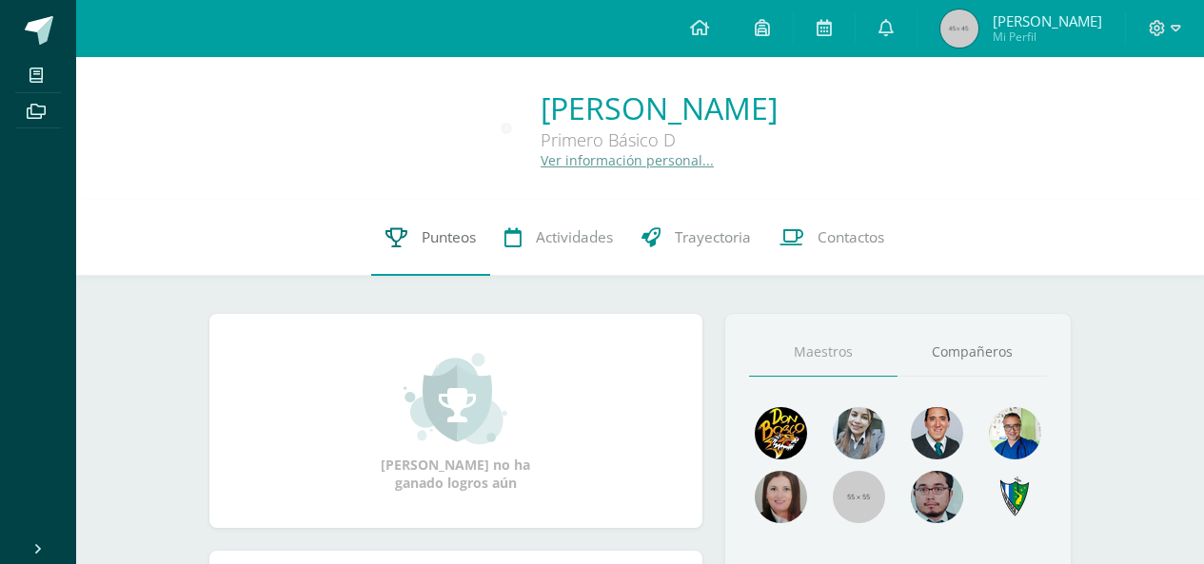
click at [481, 240] on link "Punteos" at bounding box center [430, 238] width 119 height 76
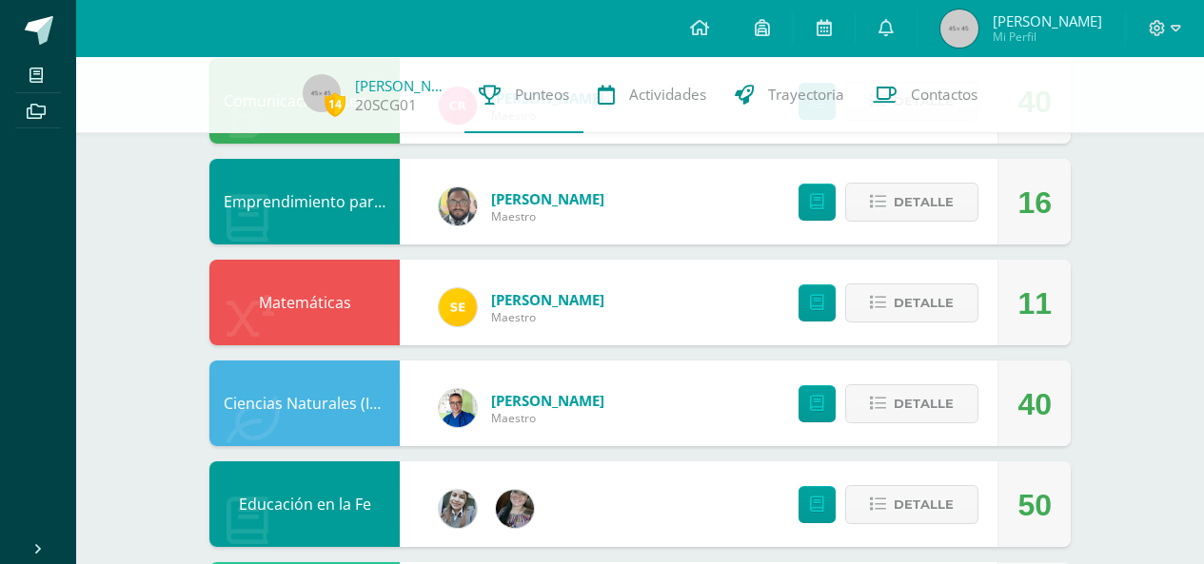
scroll to position [476, 0]
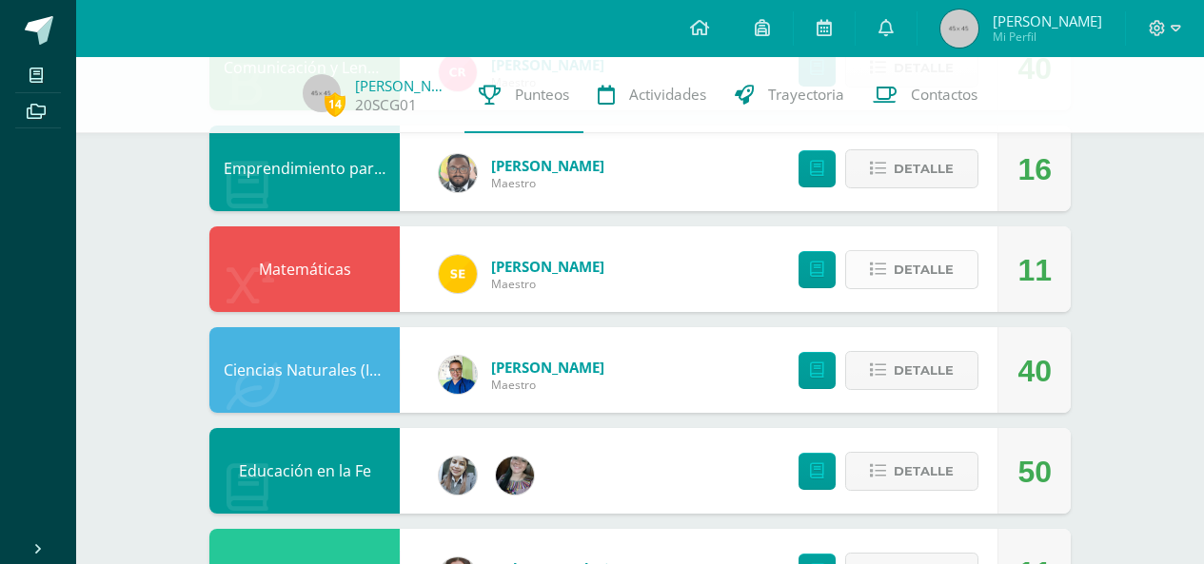
click at [931, 285] on span "Detalle" at bounding box center [924, 269] width 60 height 35
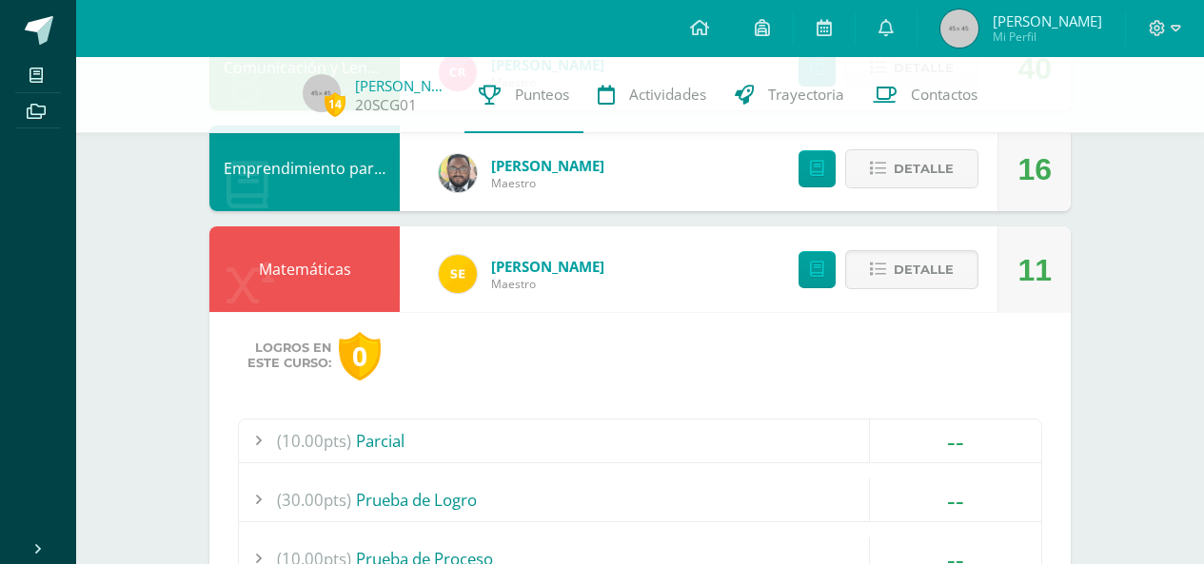
click at [895, 268] on button "Detalle" at bounding box center [911, 269] width 133 height 39
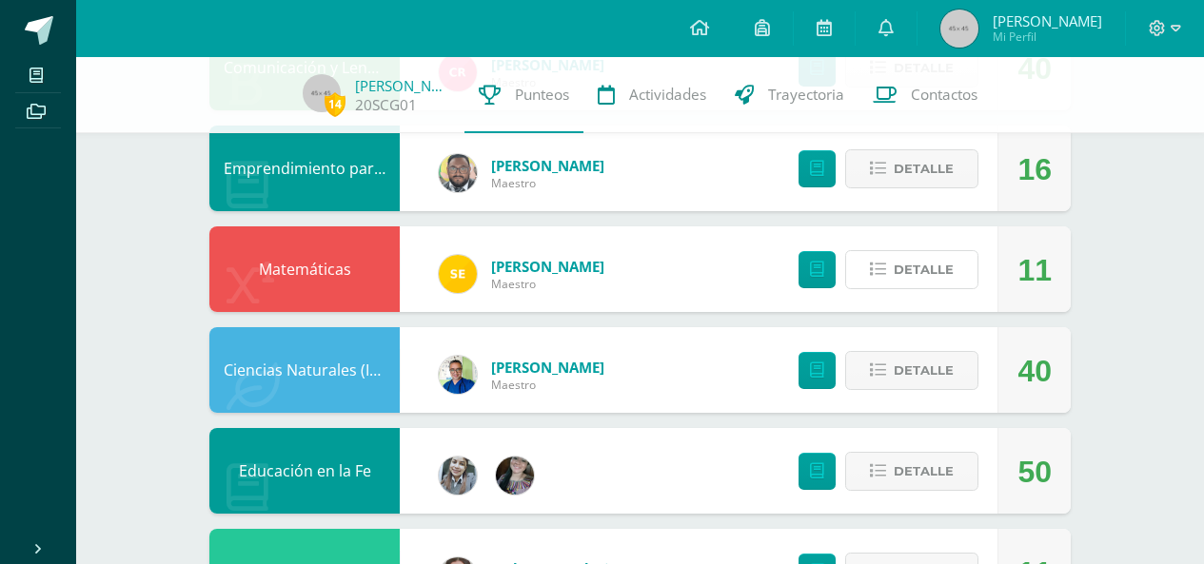
scroll to position [571, 0]
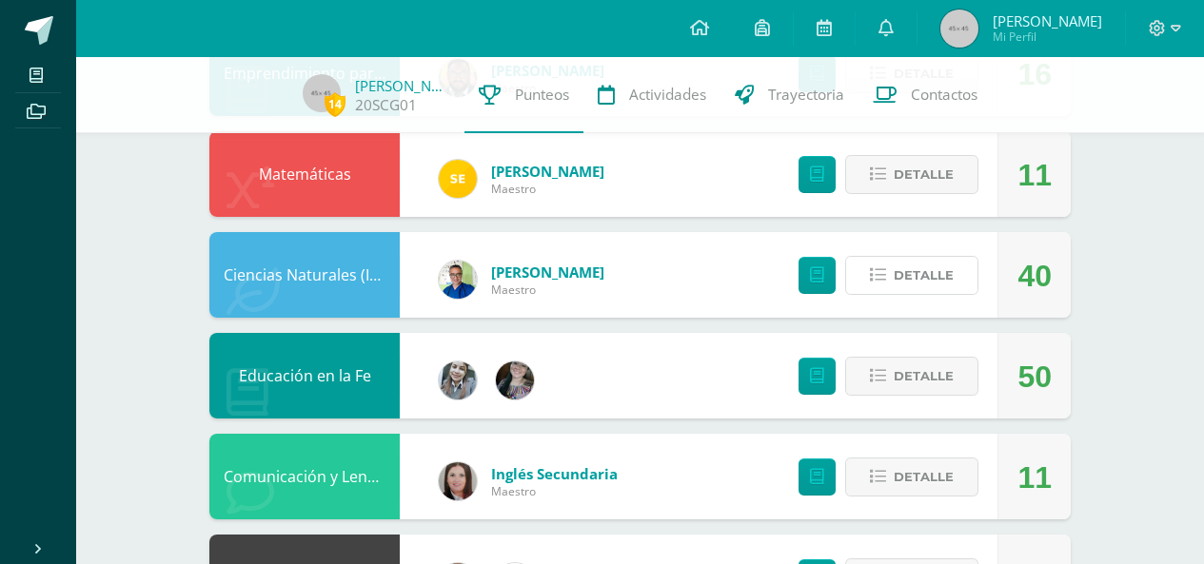
click at [895, 268] on span "Detalle" at bounding box center [924, 275] width 60 height 35
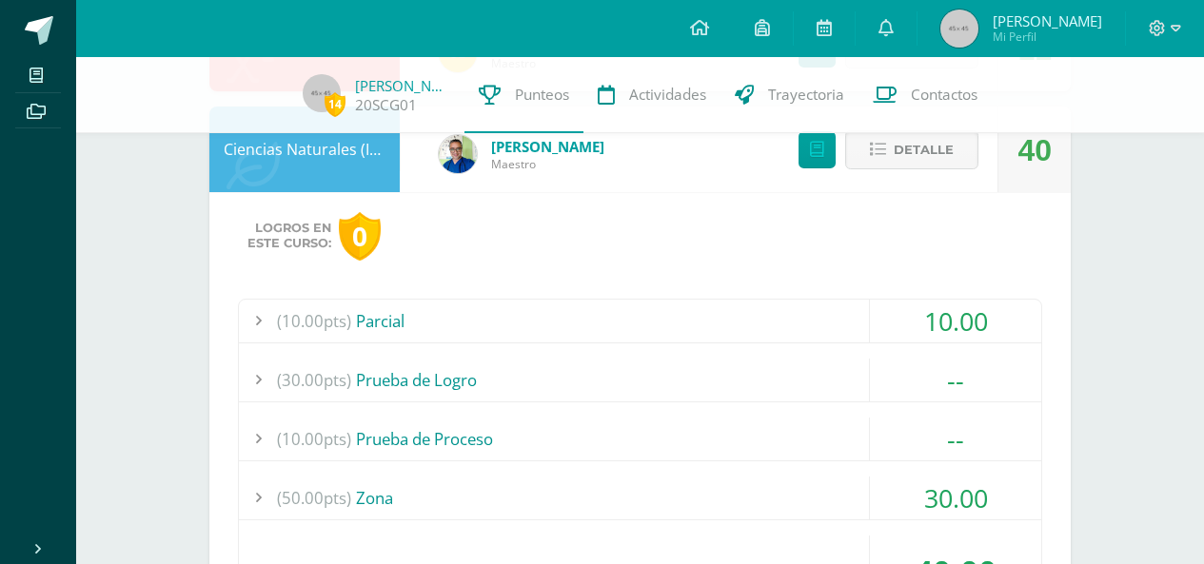
scroll to position [666, 0]
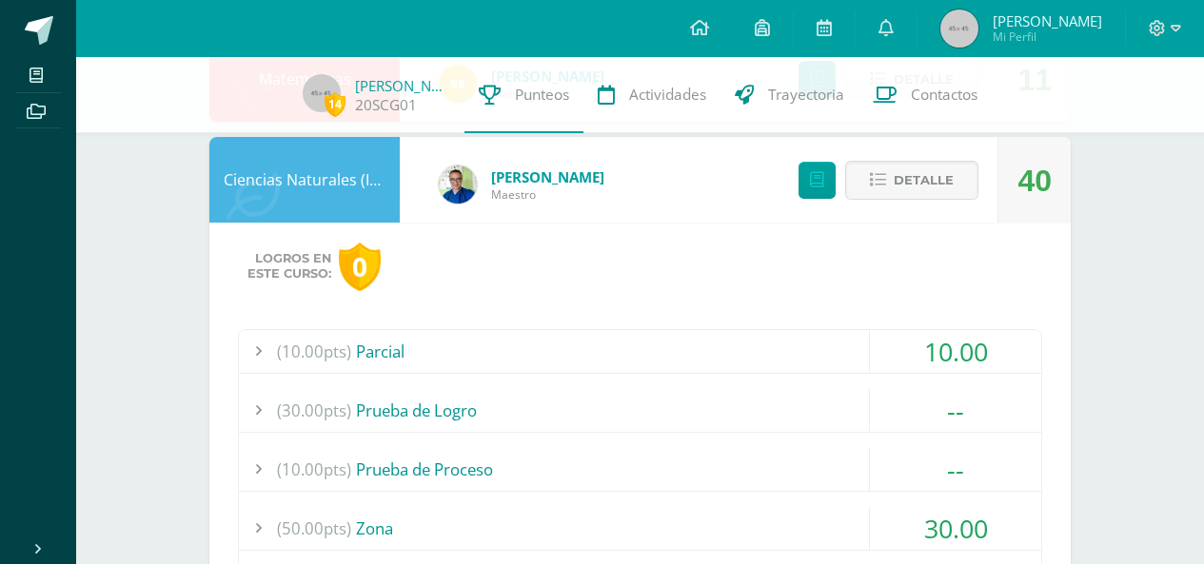
click at [900, 202] on div "Detalle" at bounding box center [883, 180] width 227 height 86
click at [883, 188] on icon at bounding box center [878, 180] width 16 height 16
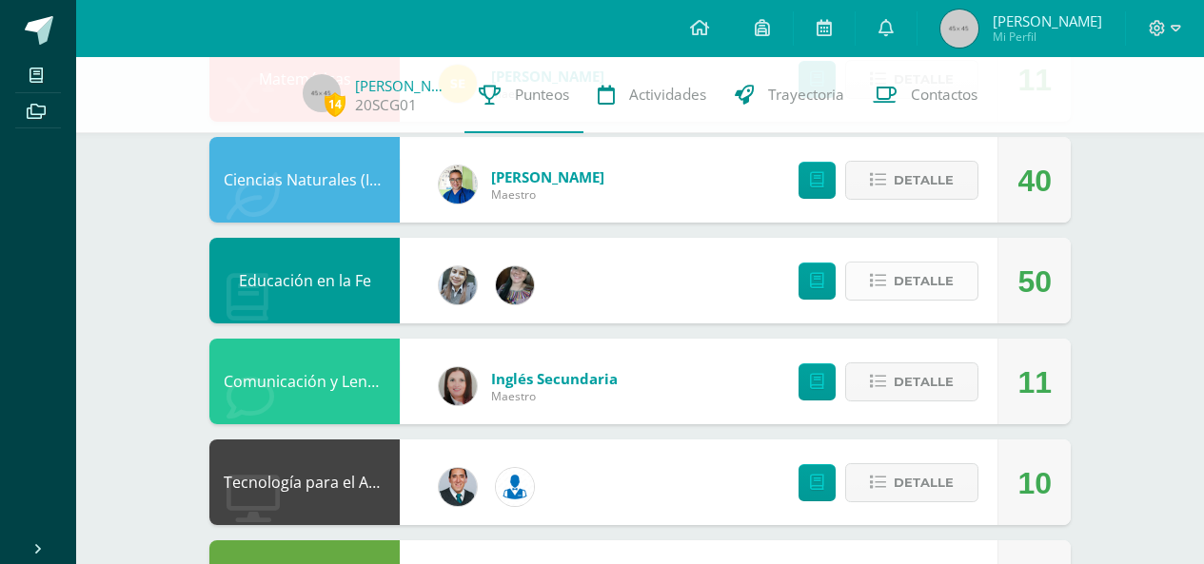
click at [936, 281] on span "Detalle" at bounding box center [924, 281] width 60 height 35
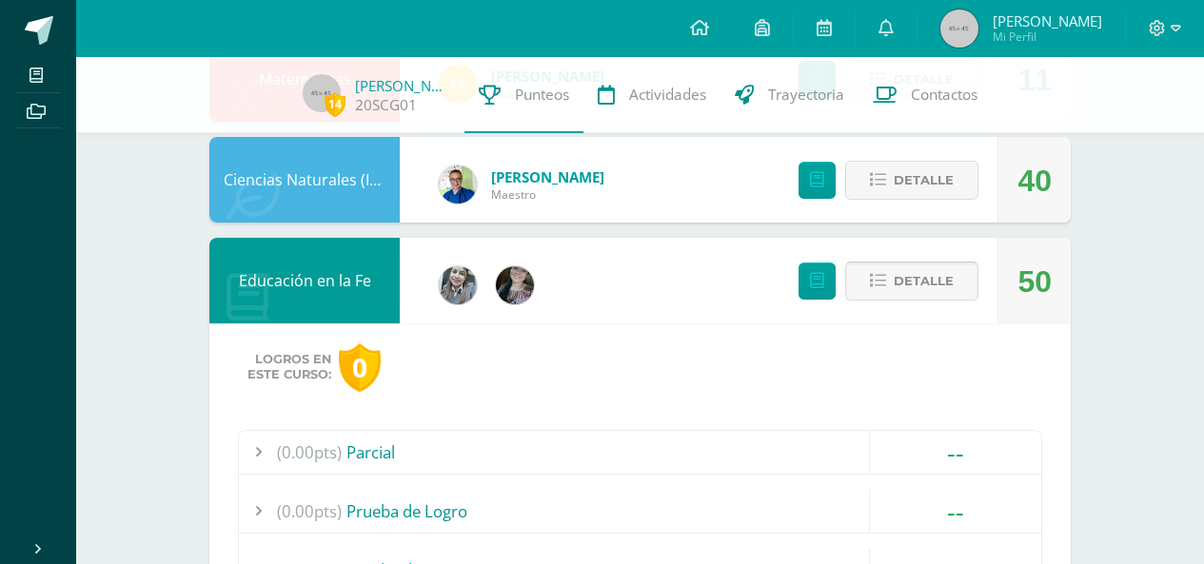
click at [920, 277] on span "Detalle" at bounding box center [924, 281] width 60 height 35
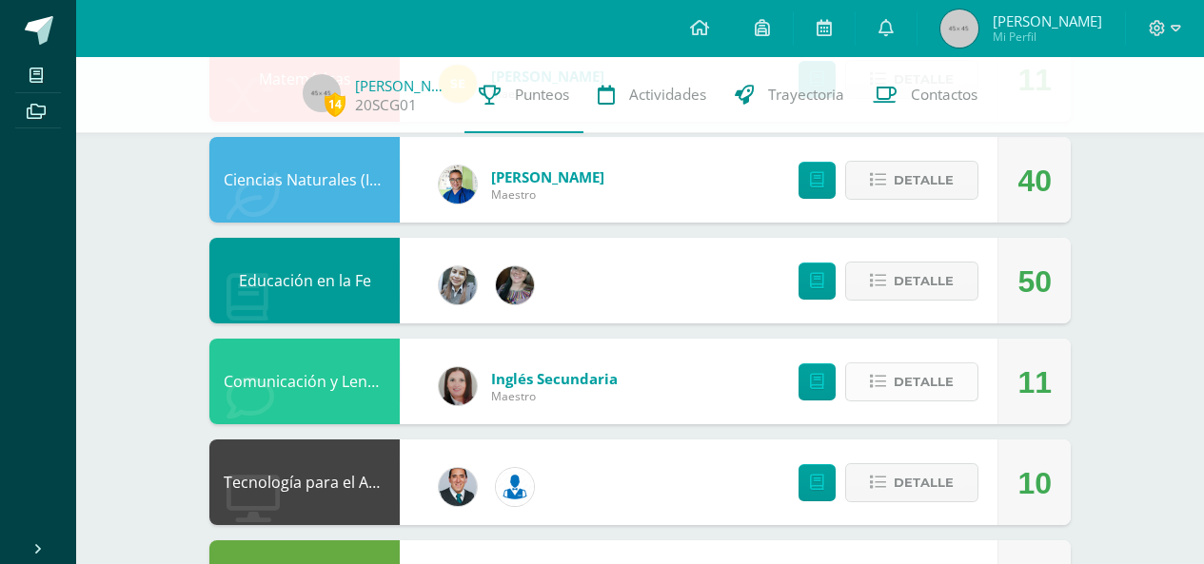
click at [856, 378] on button "Detalle" at bounding box center [911, 382] width 133 height 39
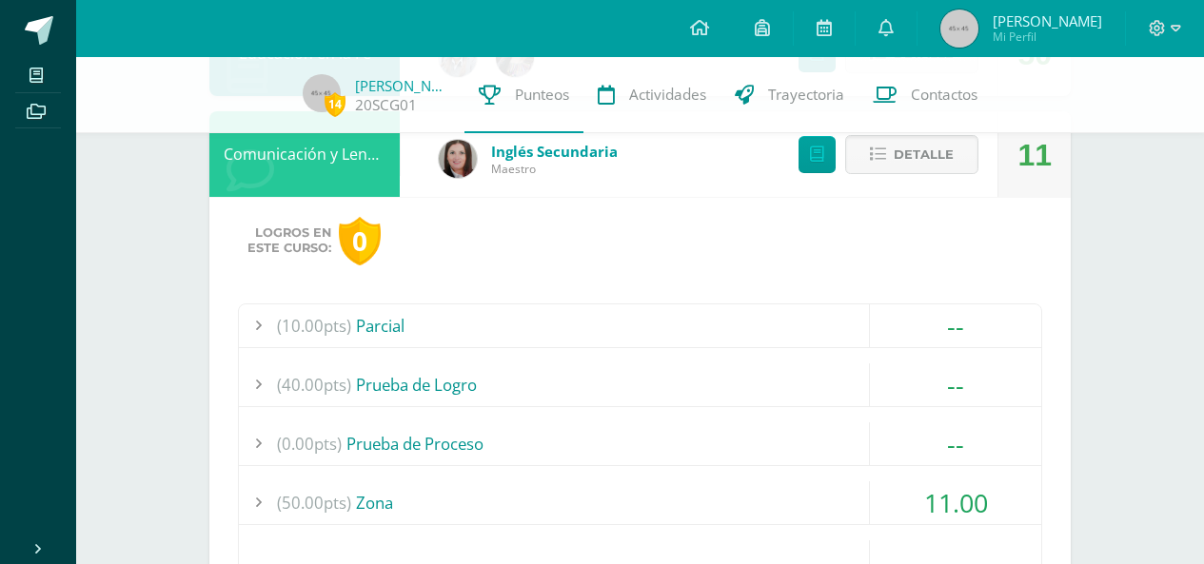
scroll to position [856, 0]
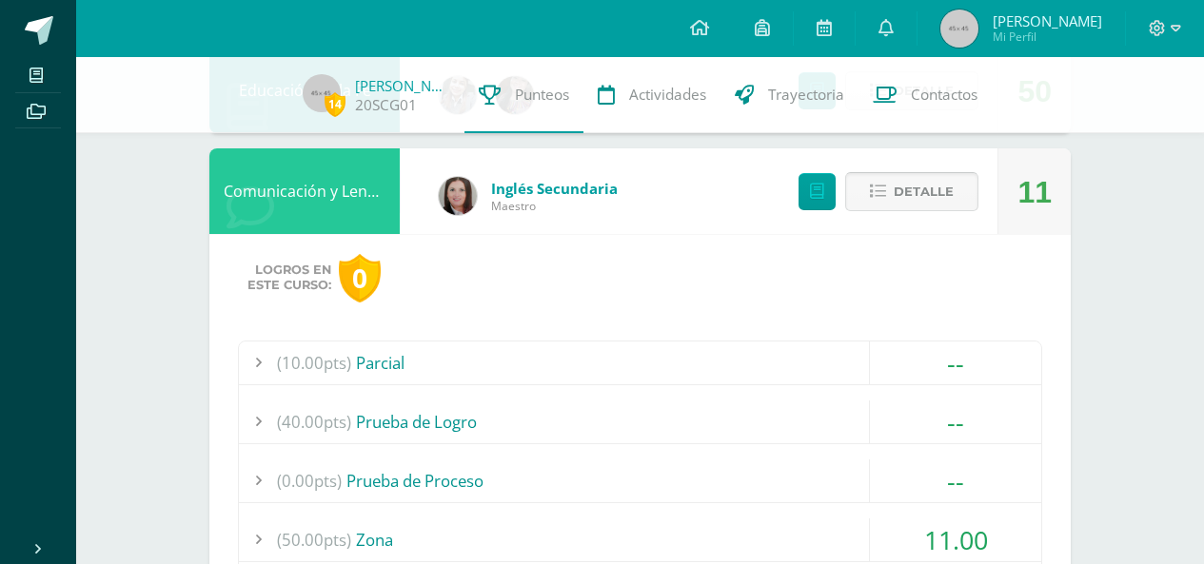
click at [927, 199] on span "Detalle" at bounding box center [924, 191] width 60 height 35
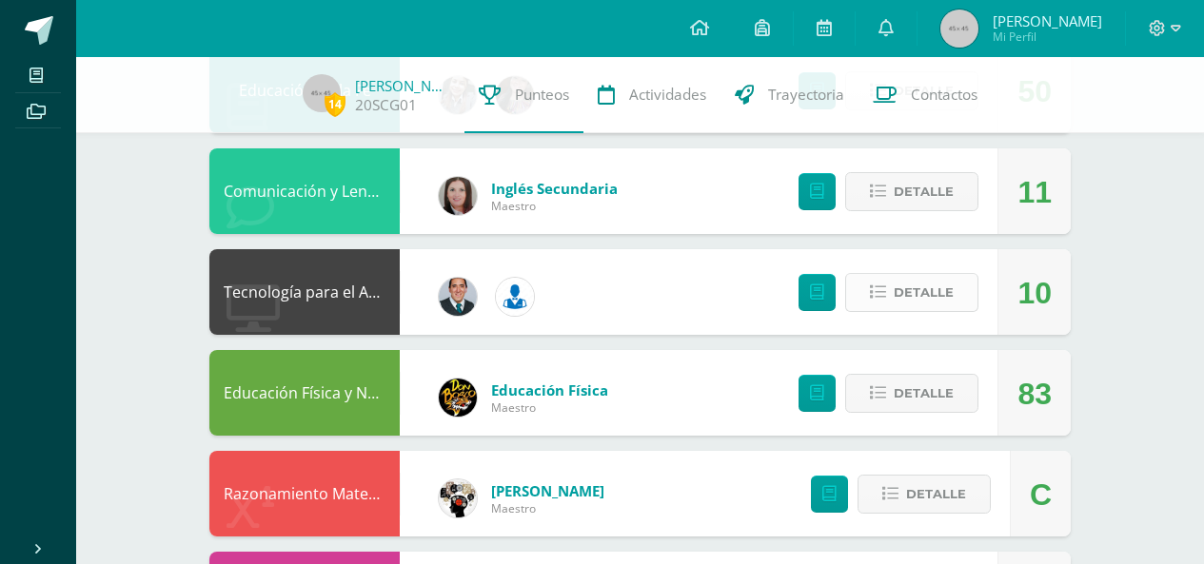
click at [921, 298] on span "Detalle" at bounding box center [924, 292] width 60 height 35
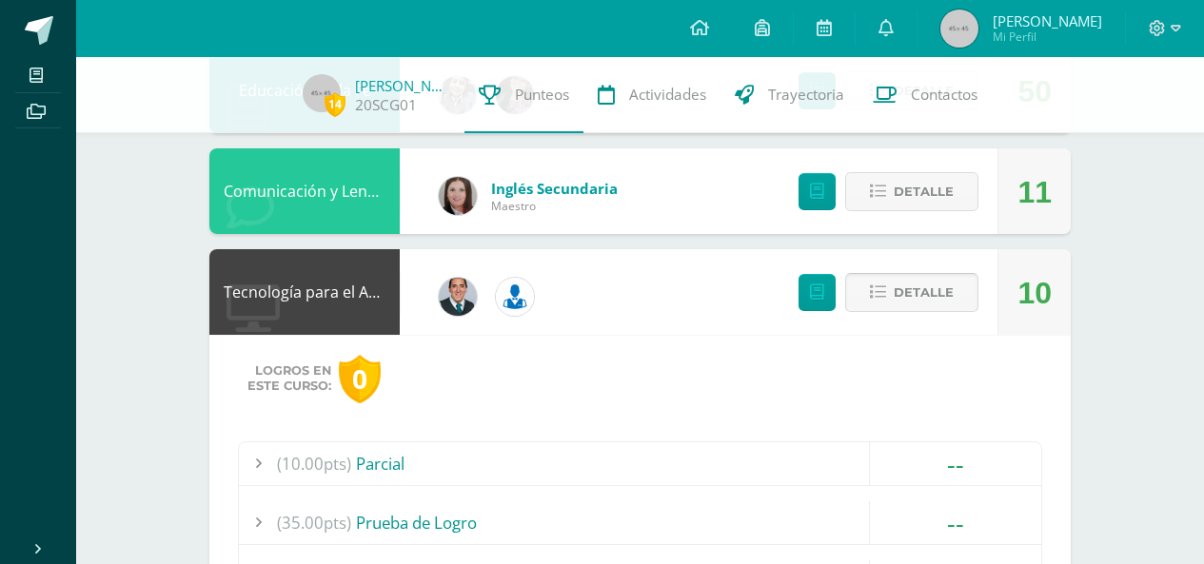
click at [921, 298] on span "Detalle" at bounding box center [924, 292] width 60 height 35
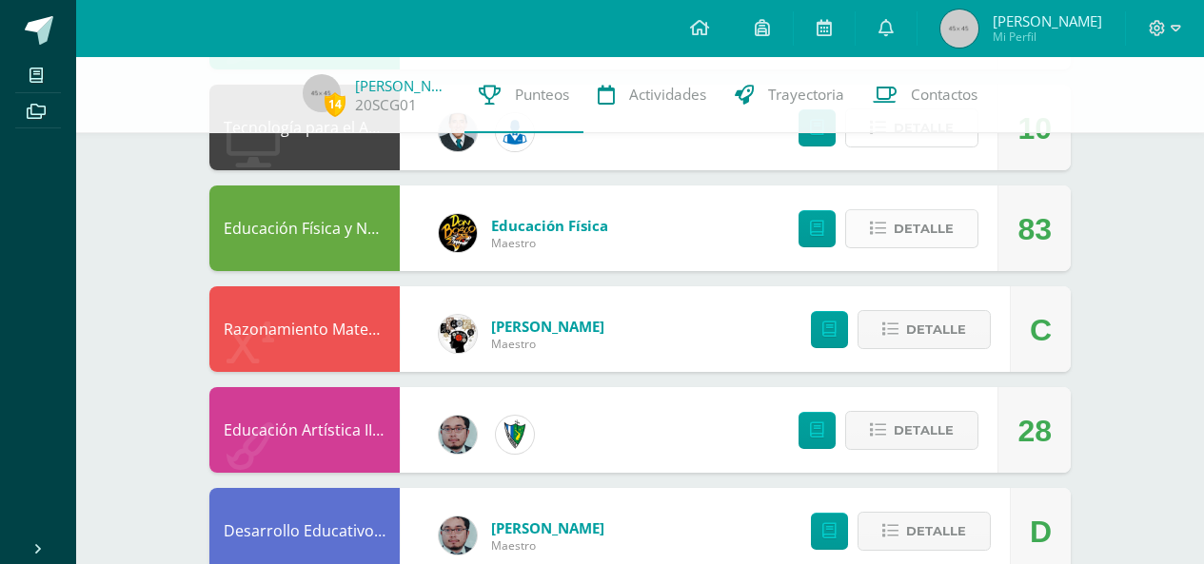
scroll to position [1047, 0]
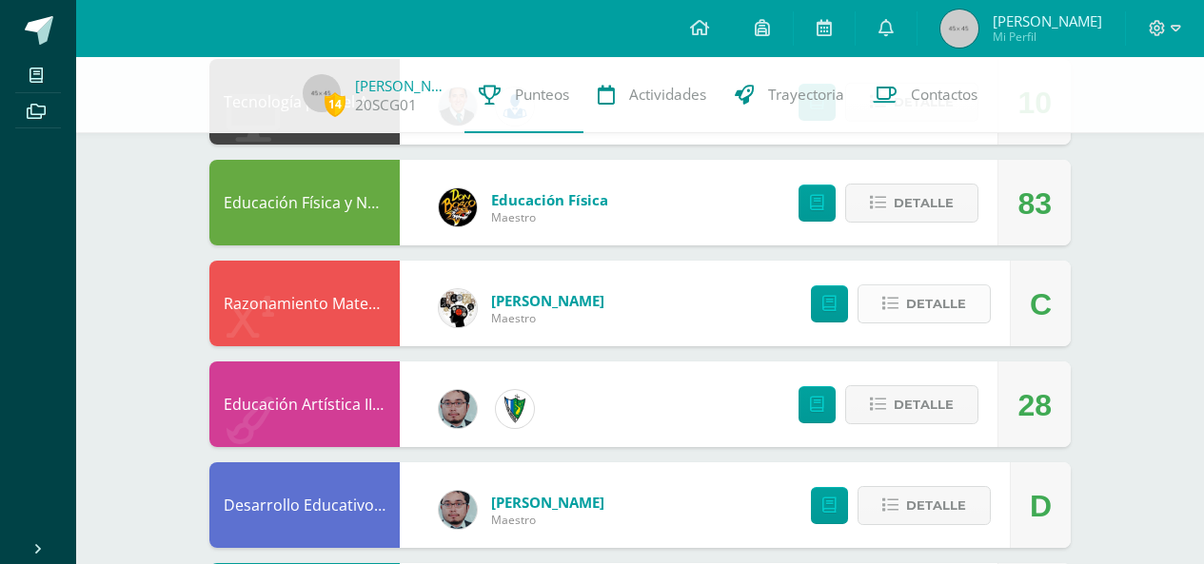
drag, startPoint x: 891, startPoint y: 329, endPoint x: 907, endPoint y: 315, distance: 21.6
click at [897, 326] on div "Detalle" at bounding box center [895, 304] width 227 height 86
click at [907, 315] on span "Detalle" at bounding box center [936, 303] width 60 height 35
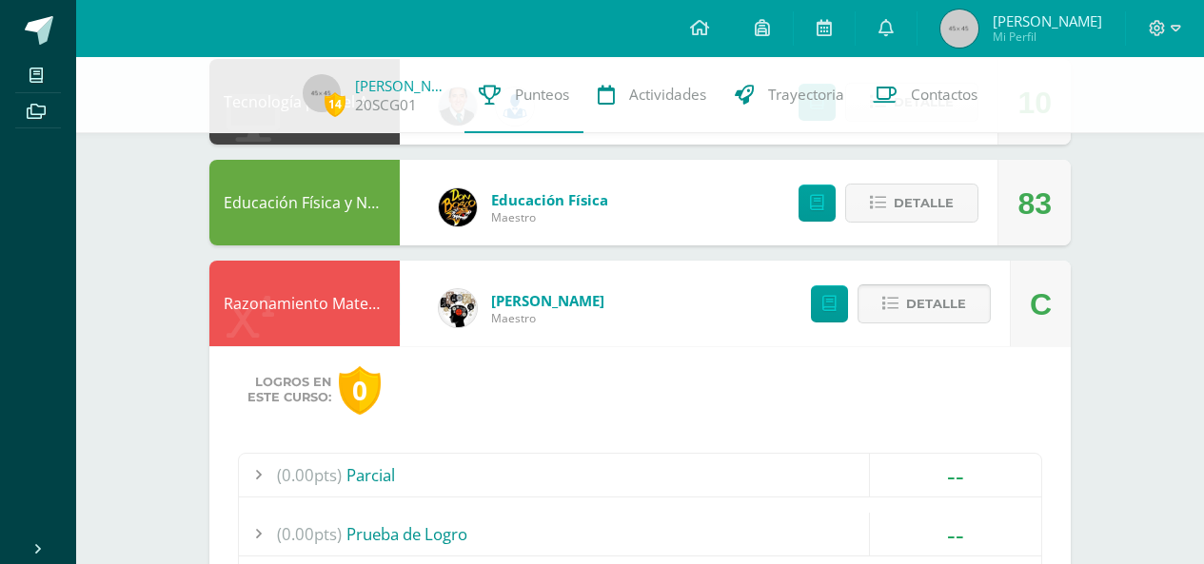
click at [926, 303] on span "Detalle" at bounding box center [936, 303] width 60 height 35
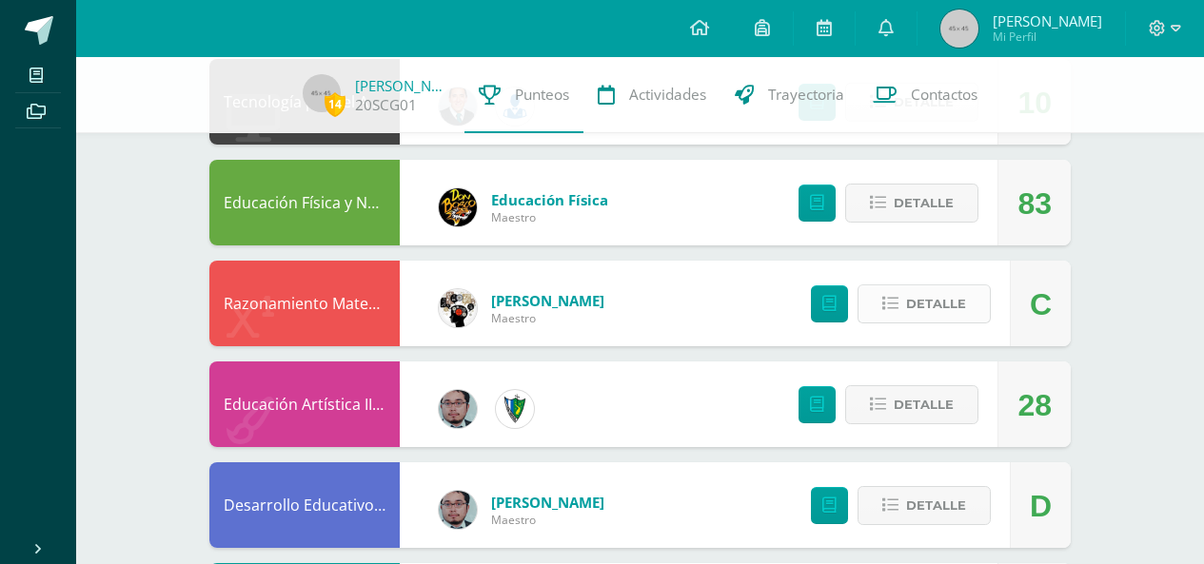
scroll to position [1142, 0]
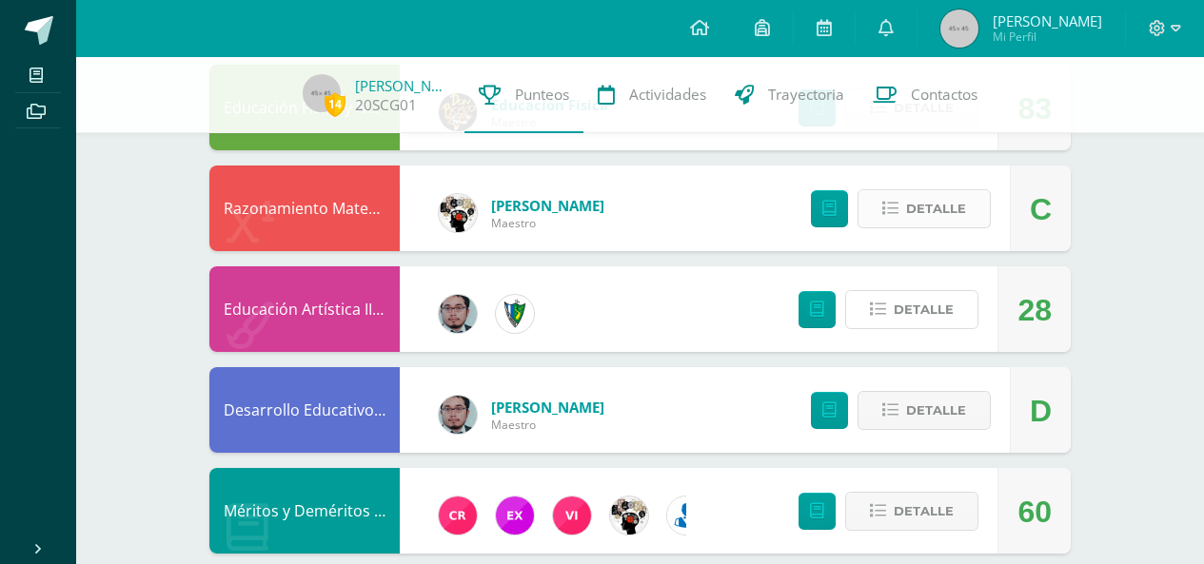
click at [926, 303] on span "Detalle" at bounding box center [924, 309] width 60 height 35
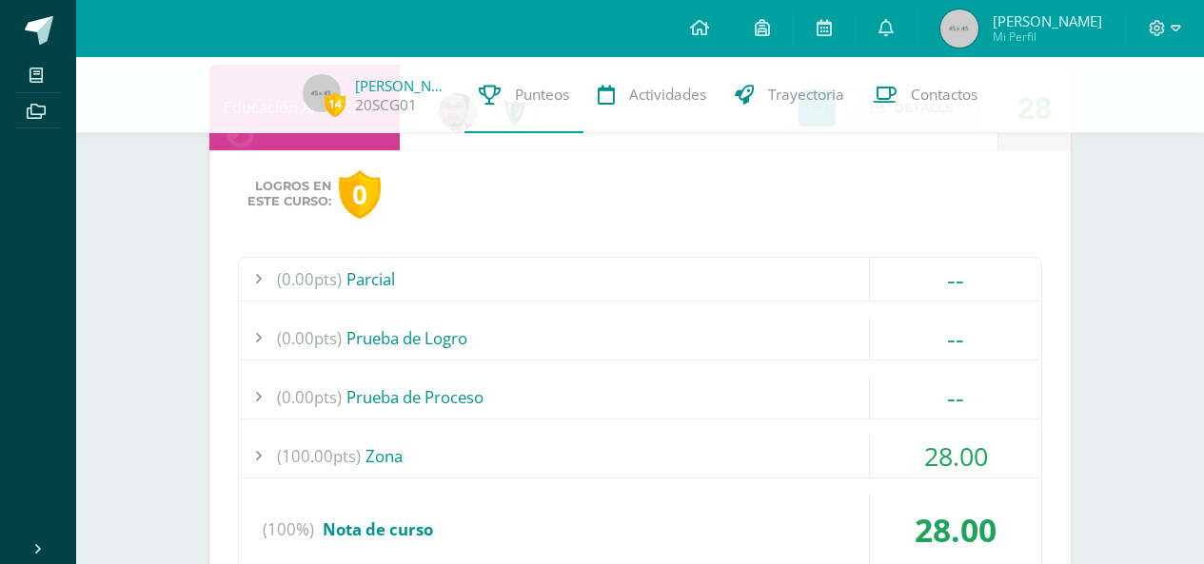
scroll to position [1237, 0]
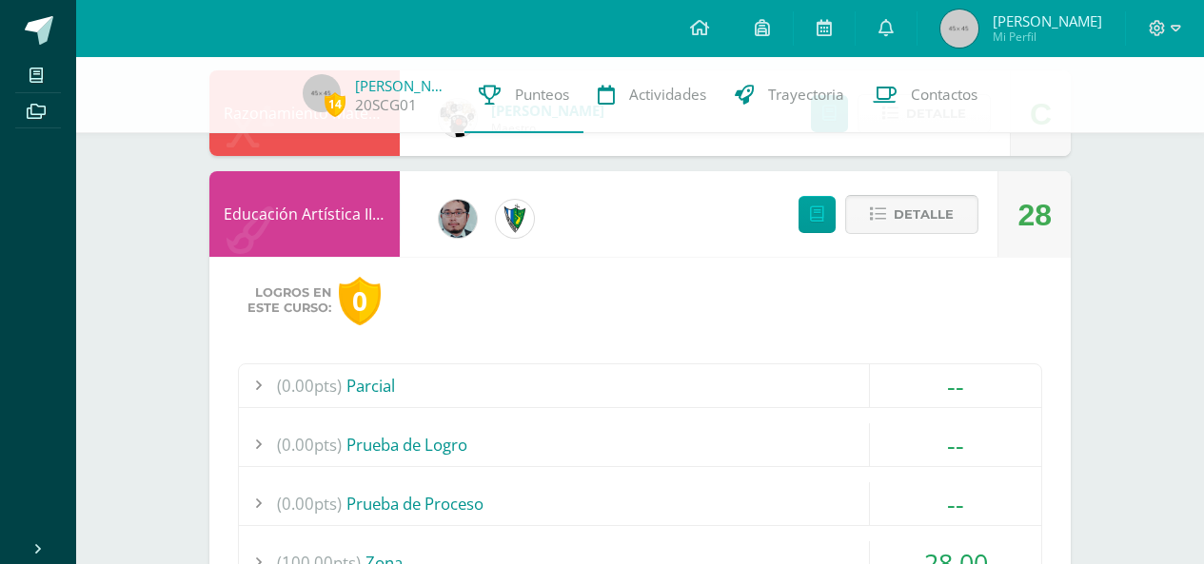
click at [896, 206] on span "Detalle" at bounding box center [924, 214] width 60 height 35
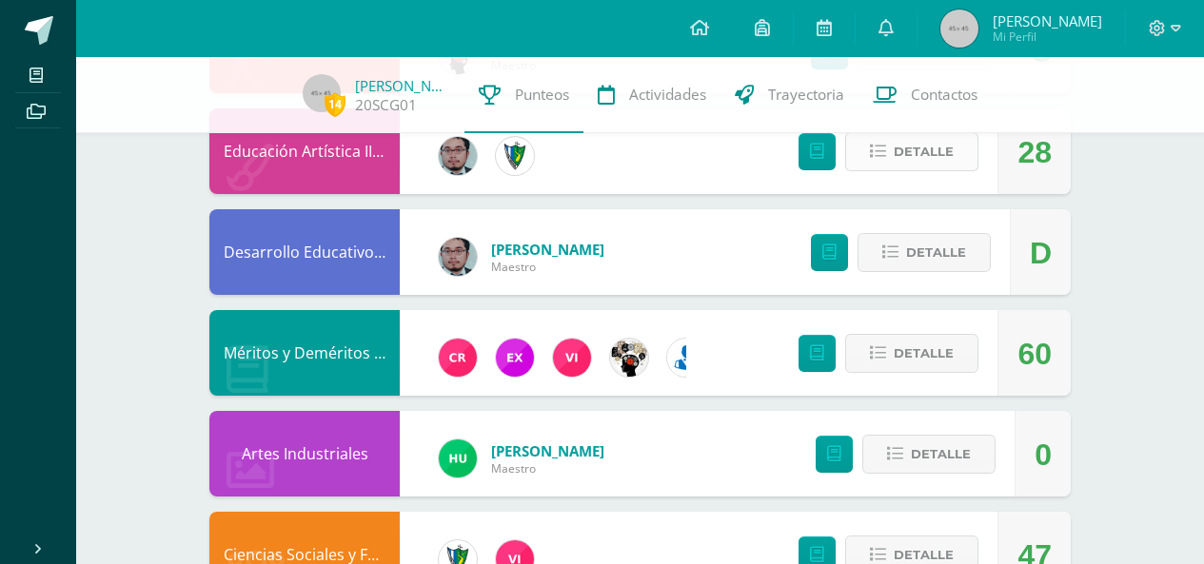
scroll to position [1332, 0]
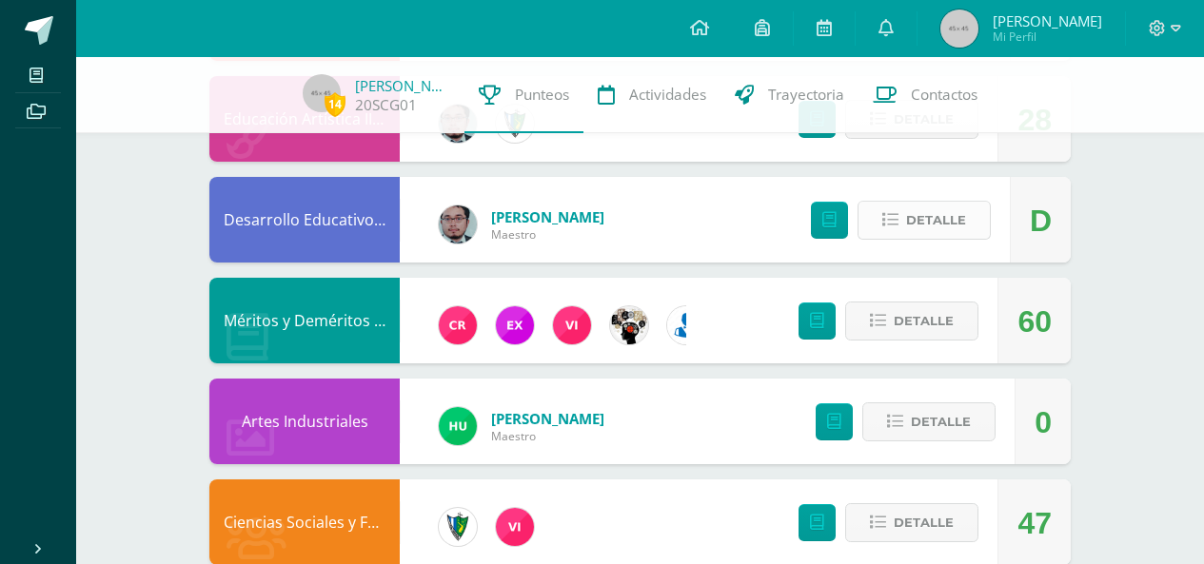
click at [896, 205] on button "Detalle" at bounding box center [923, 220] width 133 height 39
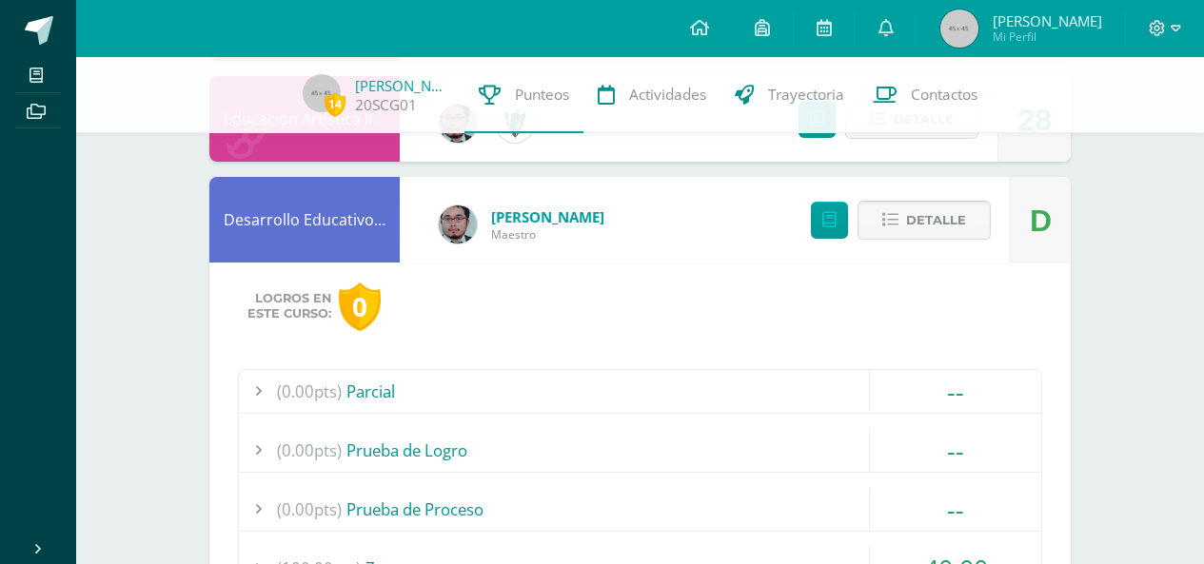
click at [901, 213] on button "Detalle" at bounding box center [923, 220] width 133 height 39
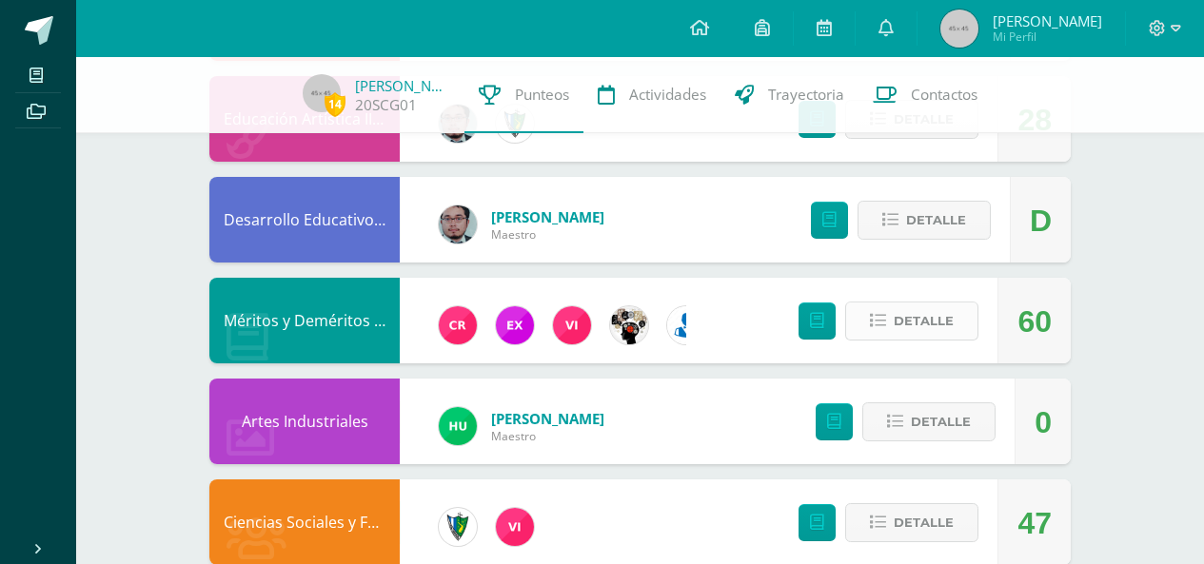
click at [905, 315] on span "Detalle" at bounding box center [924, 321] width 60 height 35
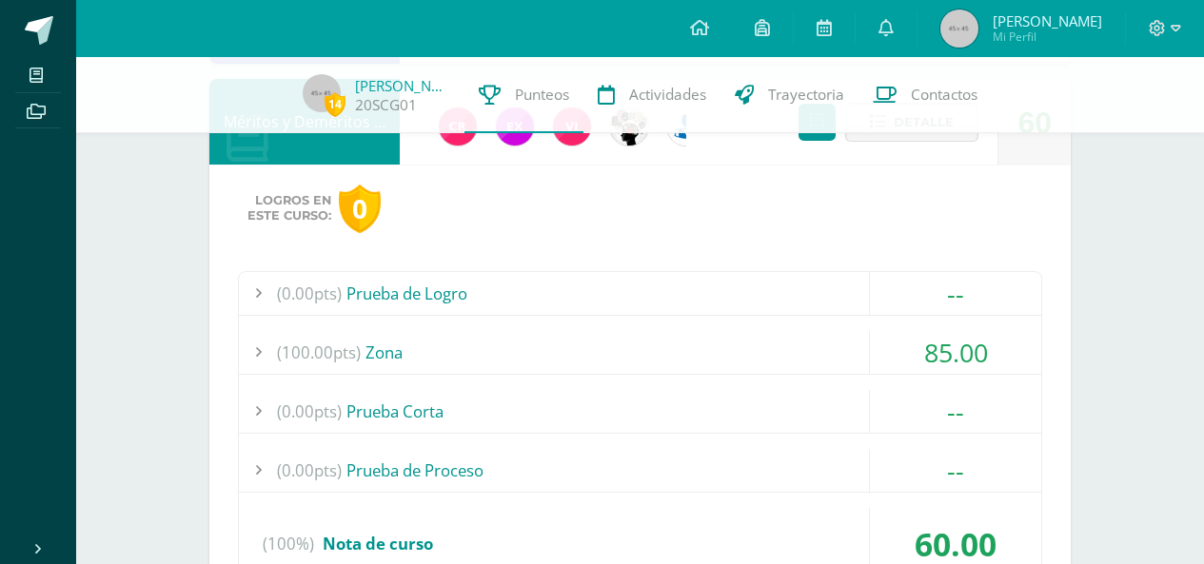
scroll to position [1427, 0]
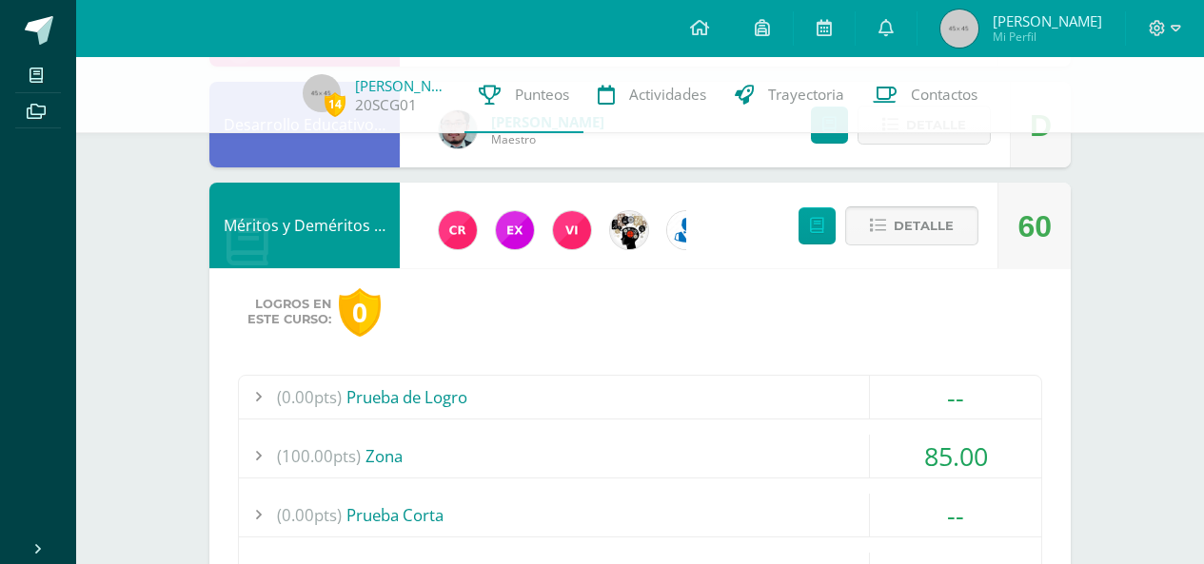
click at [919, 236] on span "Detalle" at bounding box center [924, 225] width 60 height 35
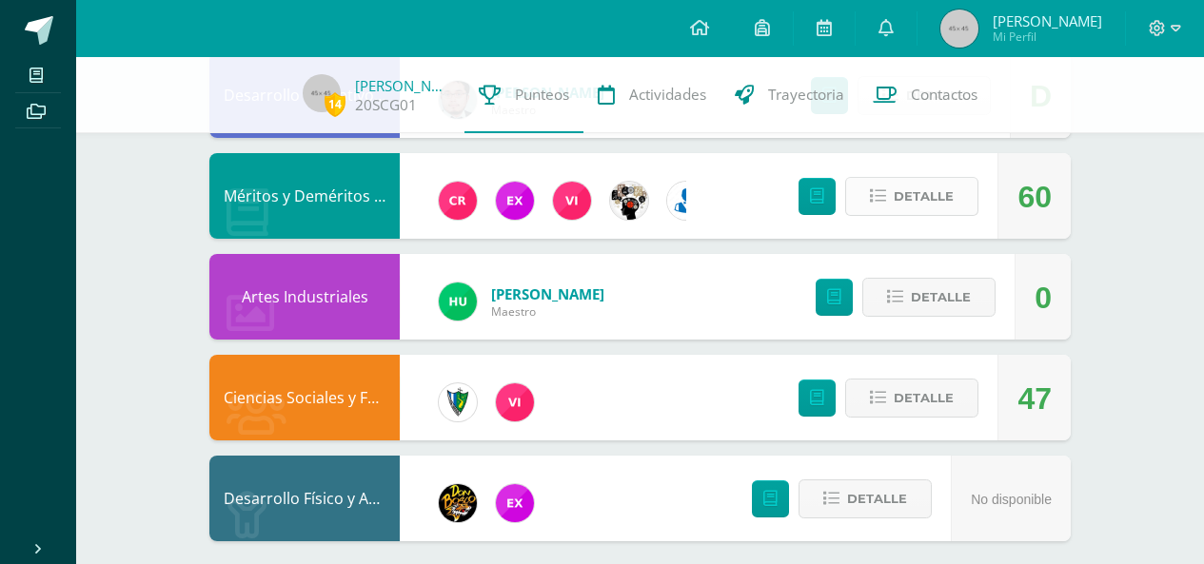
scroll to position [1472, 0]
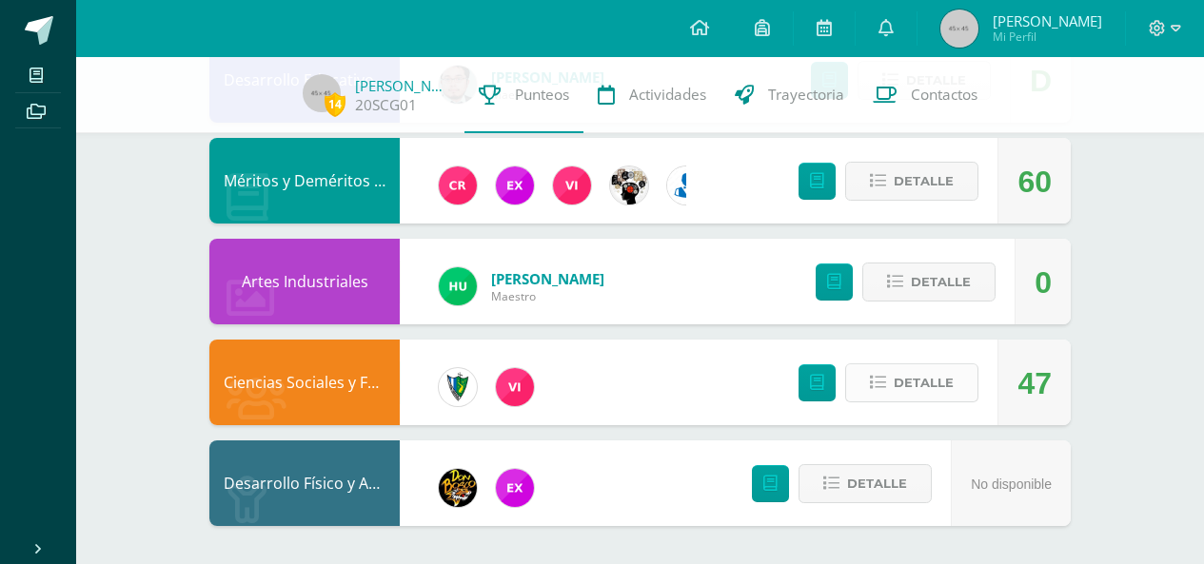
click at [905, 383] on span "Detalle" at bounding box center [924, 382] width 60 height 35
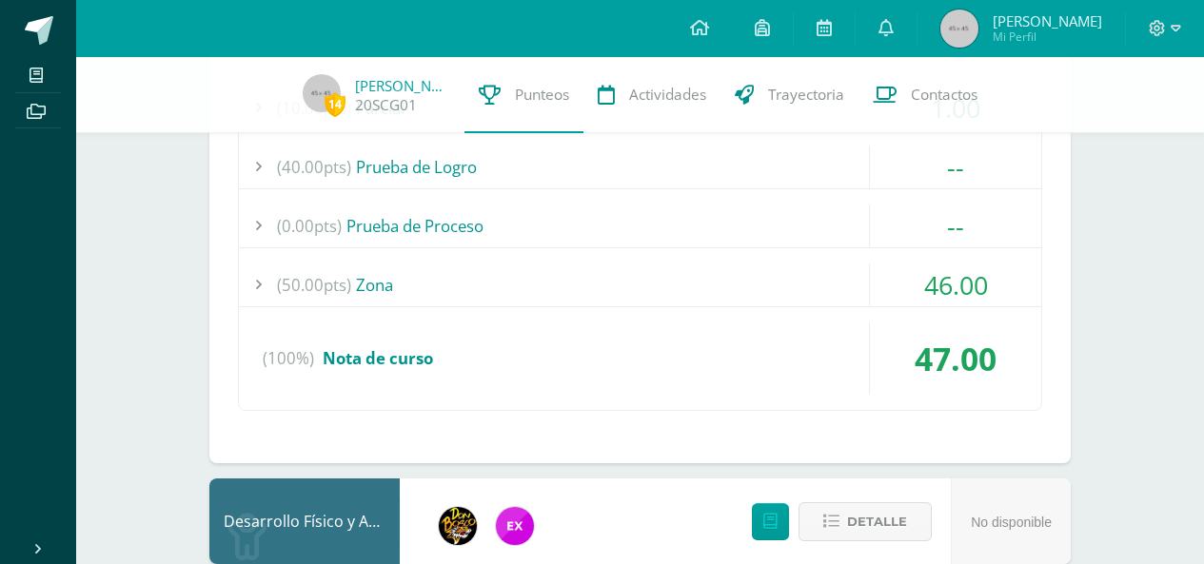
scroll to position [1956, 0]
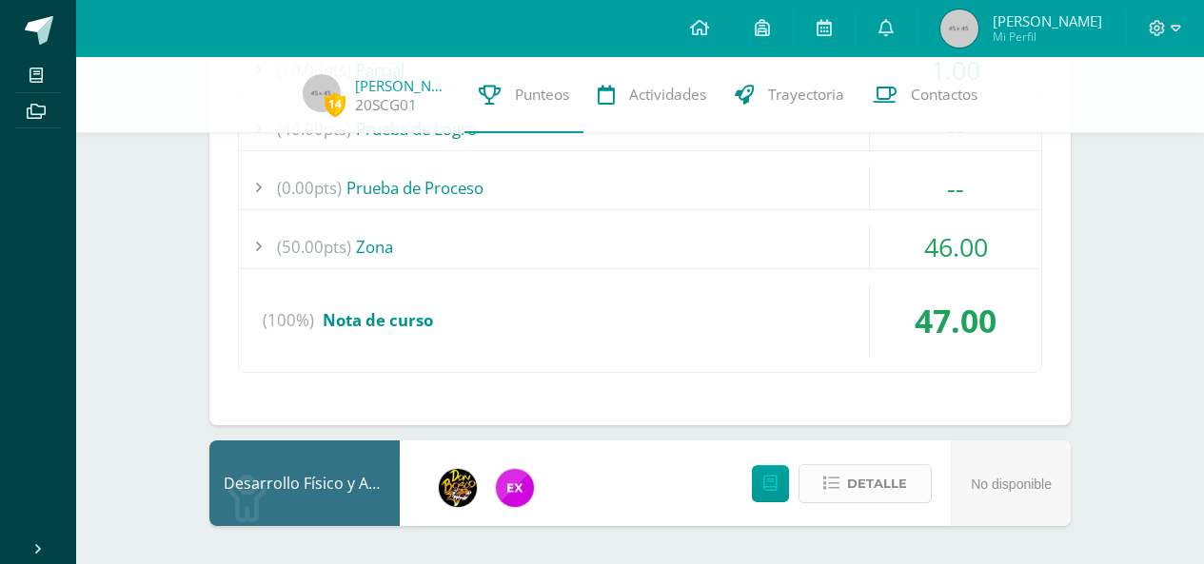
click at [855, 487] on span "Detalle" at bounding box center [877, 483] width 60 height 35
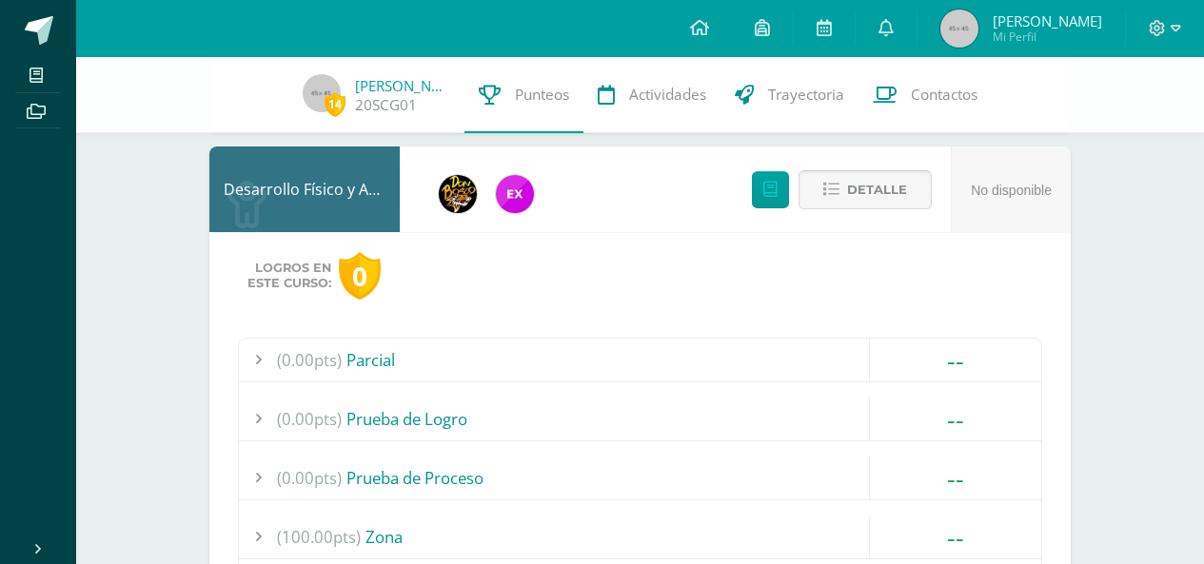
scroll to position [2060, 0]
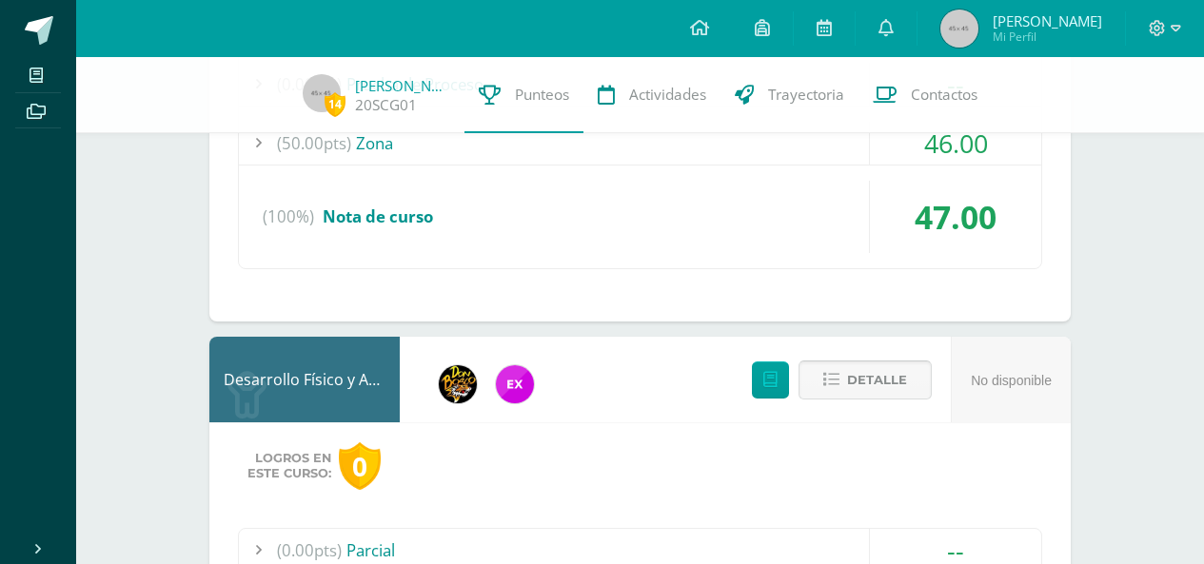
click at [892, 367] on span "Detalle" at bounding box center [877, 380] width 60 height 35
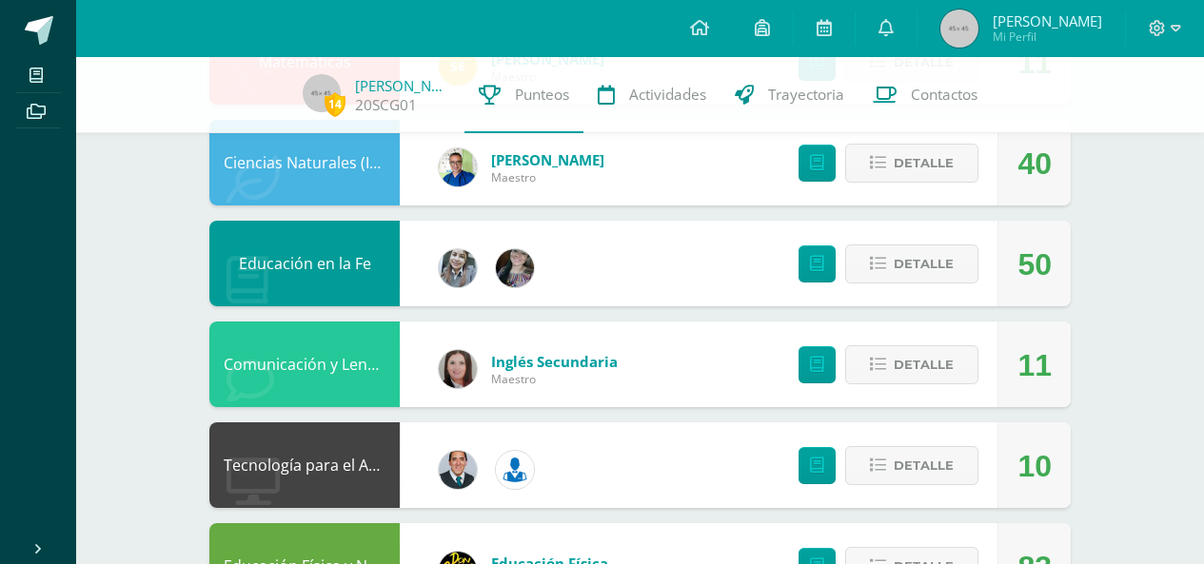
scroll to position [529, 0]
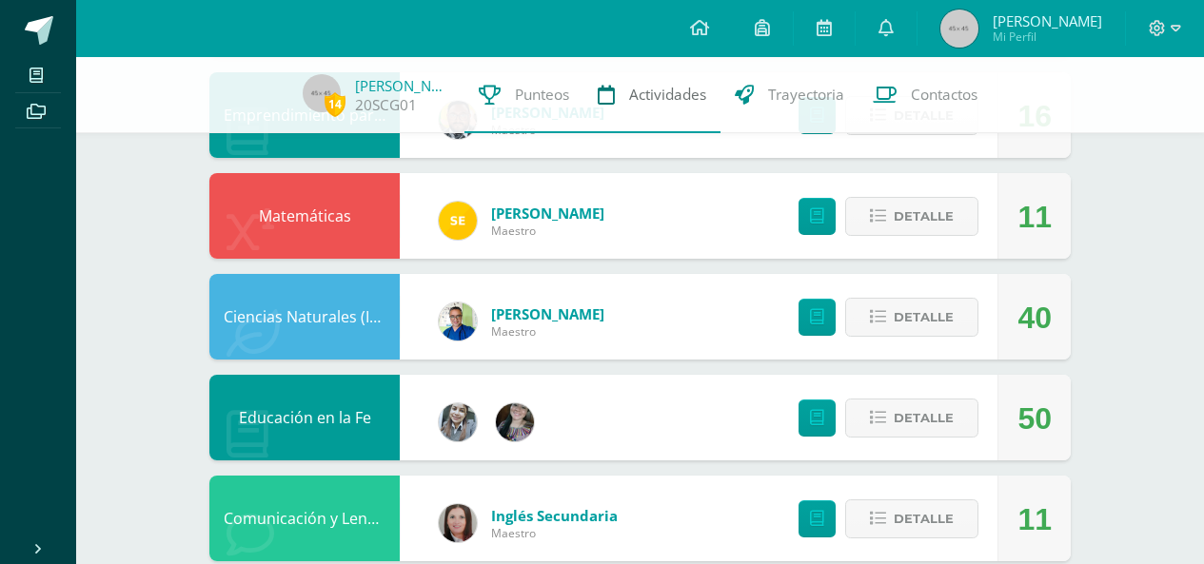
click at [698, 90] on span "Actividades" at bounding box center [667, 95] width 77 height 20
click at [832, 101] on span "Trayectoria" at bounding box center [806, 95] width 76 height 20
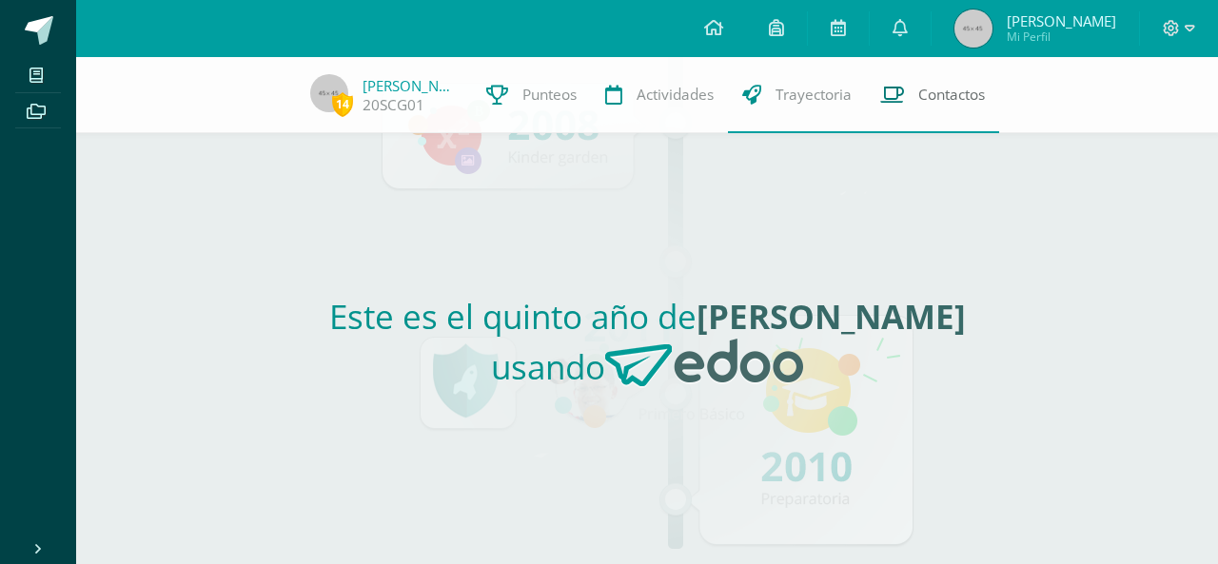
click at [982, 99] on span "Contactos" at bounding box center [951, 95] width 67 height 20
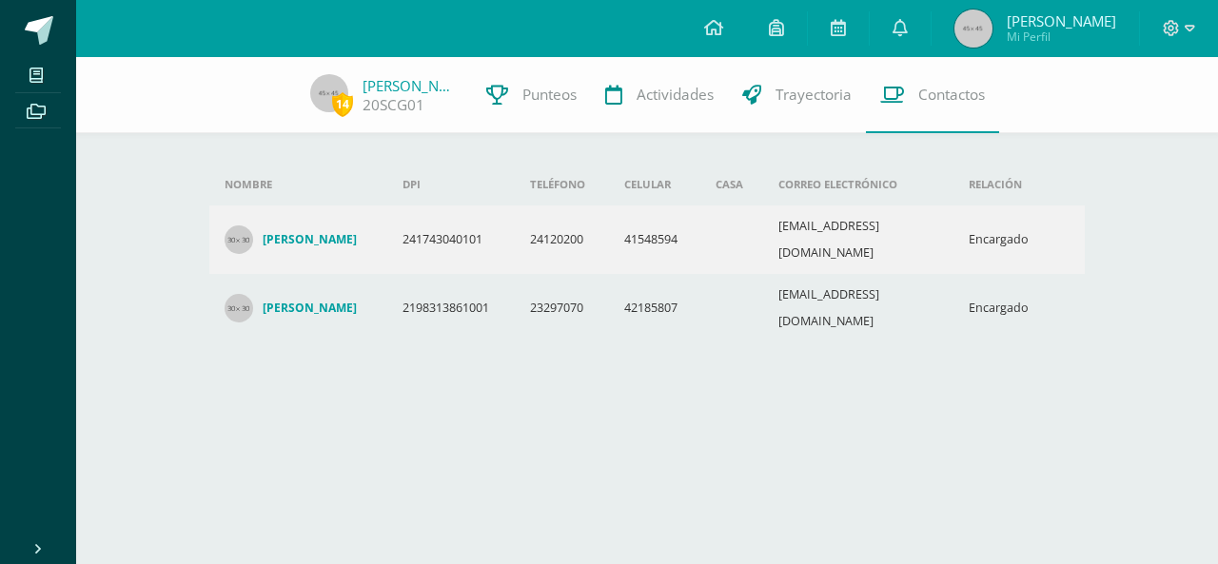
click at [472, 225] on td "241743040101" at bounding box center [451, 240] width 128 height 69
click at [348, 232] on h4 "[PERSON_NAME]" at bounding box center [310, 239] width 94 height 15
click at [285, 301] on h4 "[PERSON_NAME]" at bounding box center [310, 308] width 94 height 15
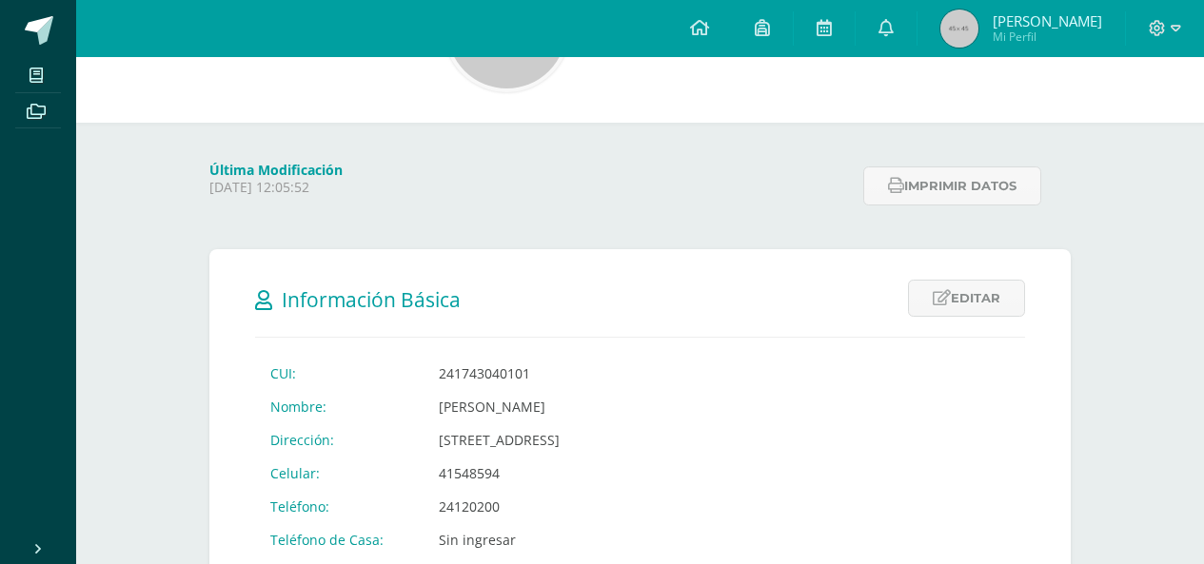
scroll to position [27, 0]
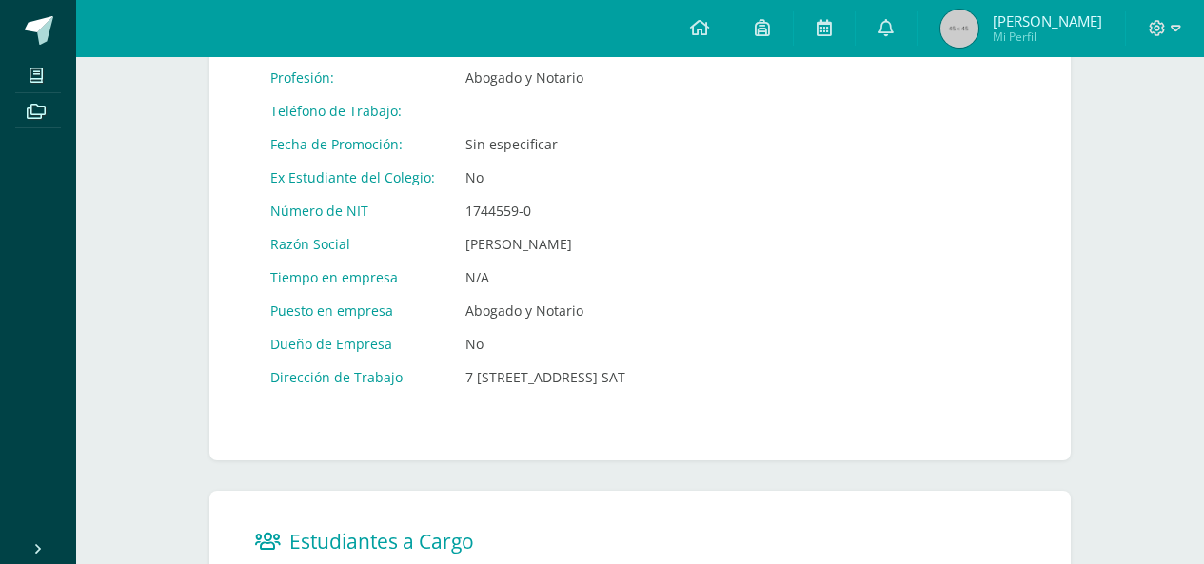
scroll to position [883, 0]
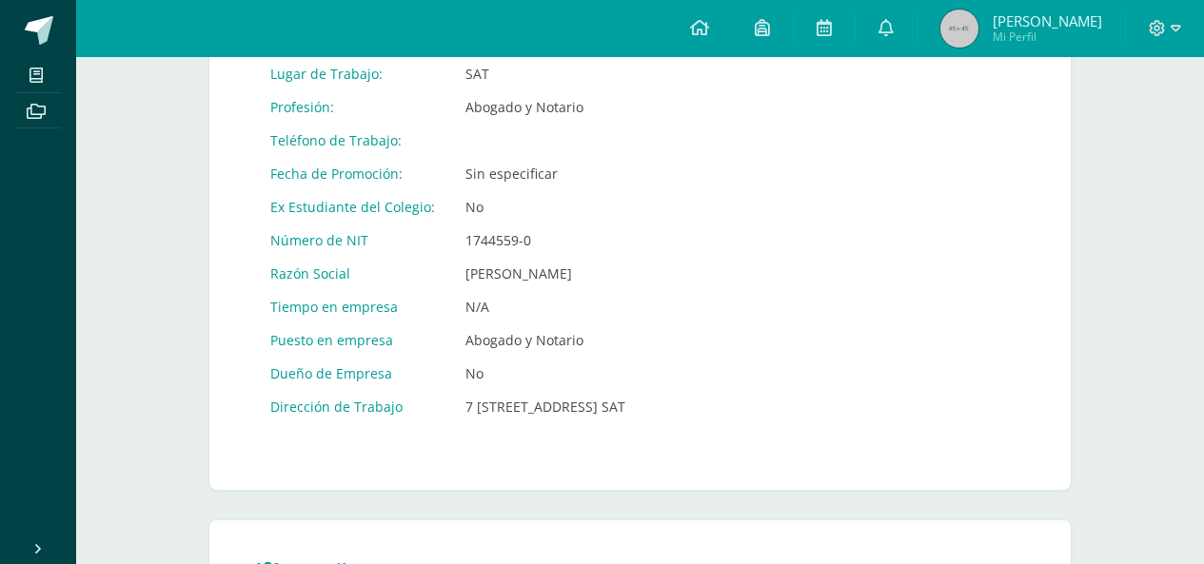
click at [330, 211] on td "Ex Estudiante del Colegio:" at bounding box center [352, 206] width 195 height 33
drag, startPoint x: 330, startPoint y: 211, endPoint x: 505, endPoint y: 210, distance: 175.1
click at [505, 210] on tr "Ex Estudiante del Colegio: No" at bounding box center [447, 206] width 385 height 33
click at [505, 210] on td "No" at bounding box center [545, 206] width 190 height 33
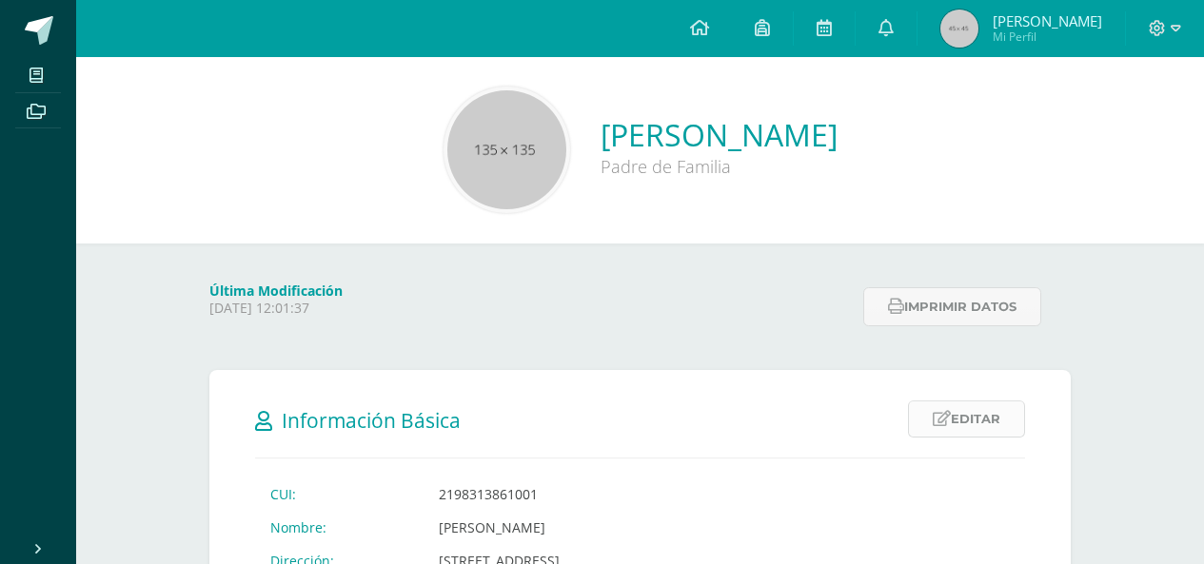
scroll to position [0, 0]
click at [683, 27] on link at bounding box center [699, 28] width 65 height 57
